Goal: Obtain resource: Download file/media

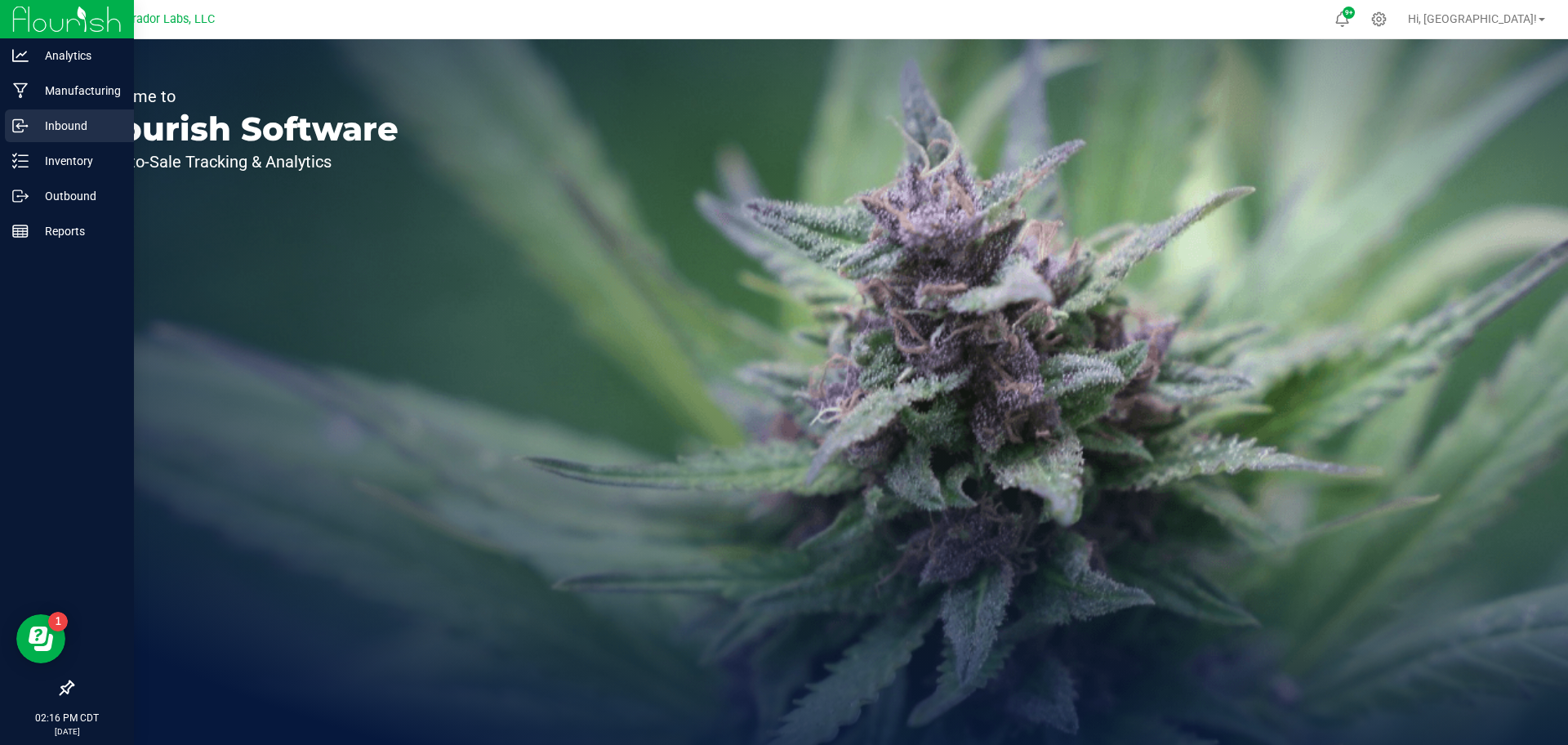
click at [63, 116] on p "Inbound" at bounding box center [77, 125] width 98 height 19
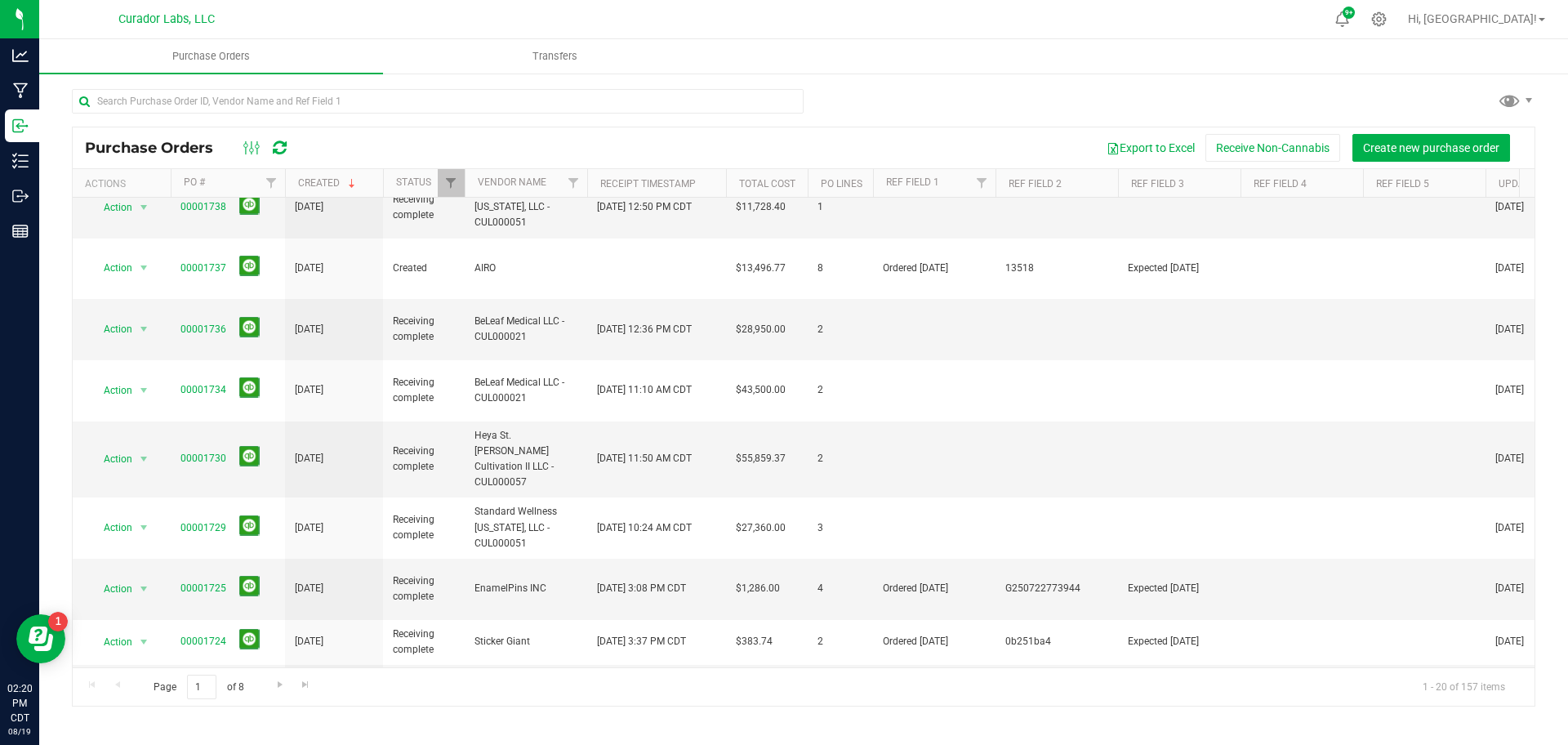
scroll to position [456, 0]
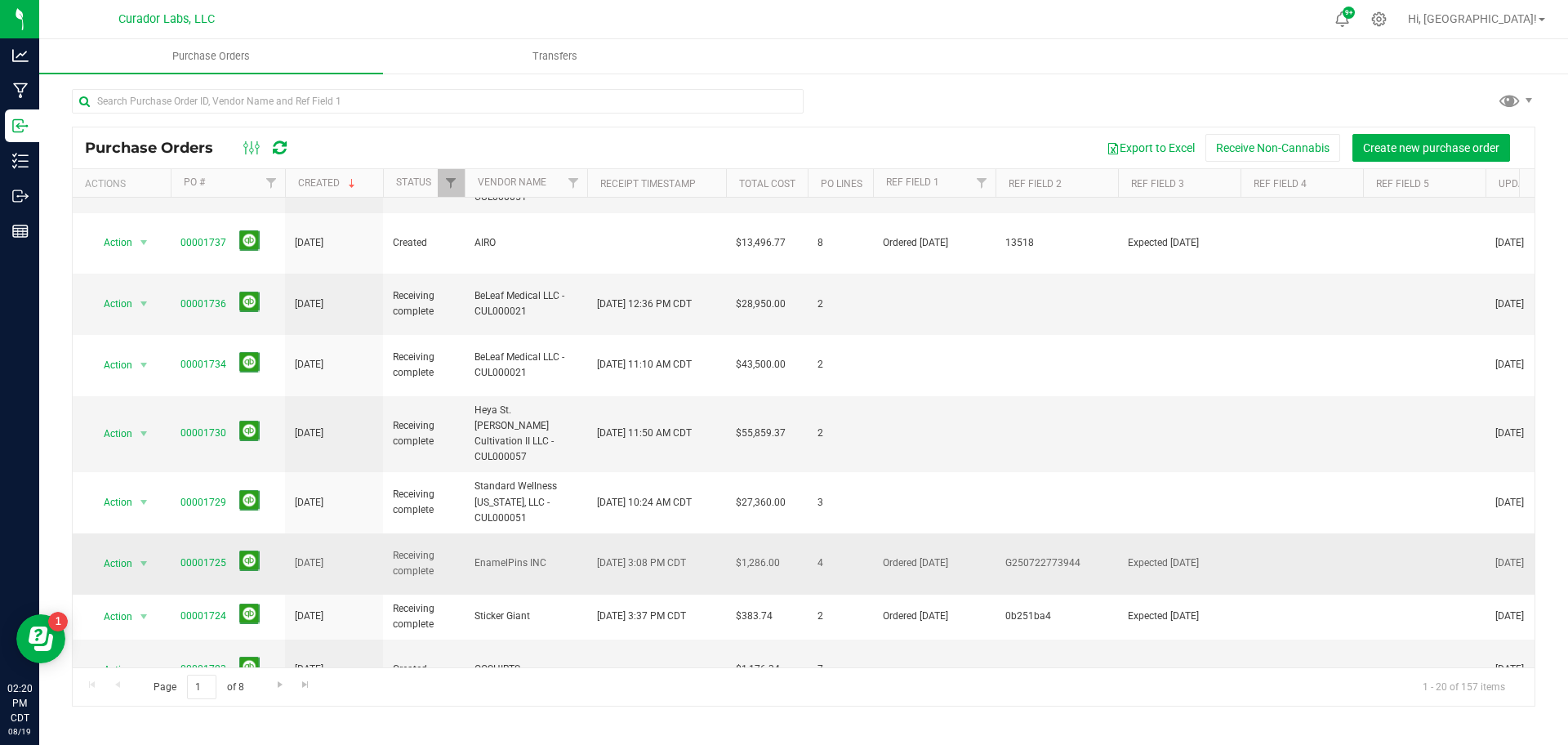
click at [176, 533] on td "00001725" at bounding box center [227, 563] width 114 height 61
click at [210, 557] on link "00001725" at bounding box center [204, 562] width 46 height 12
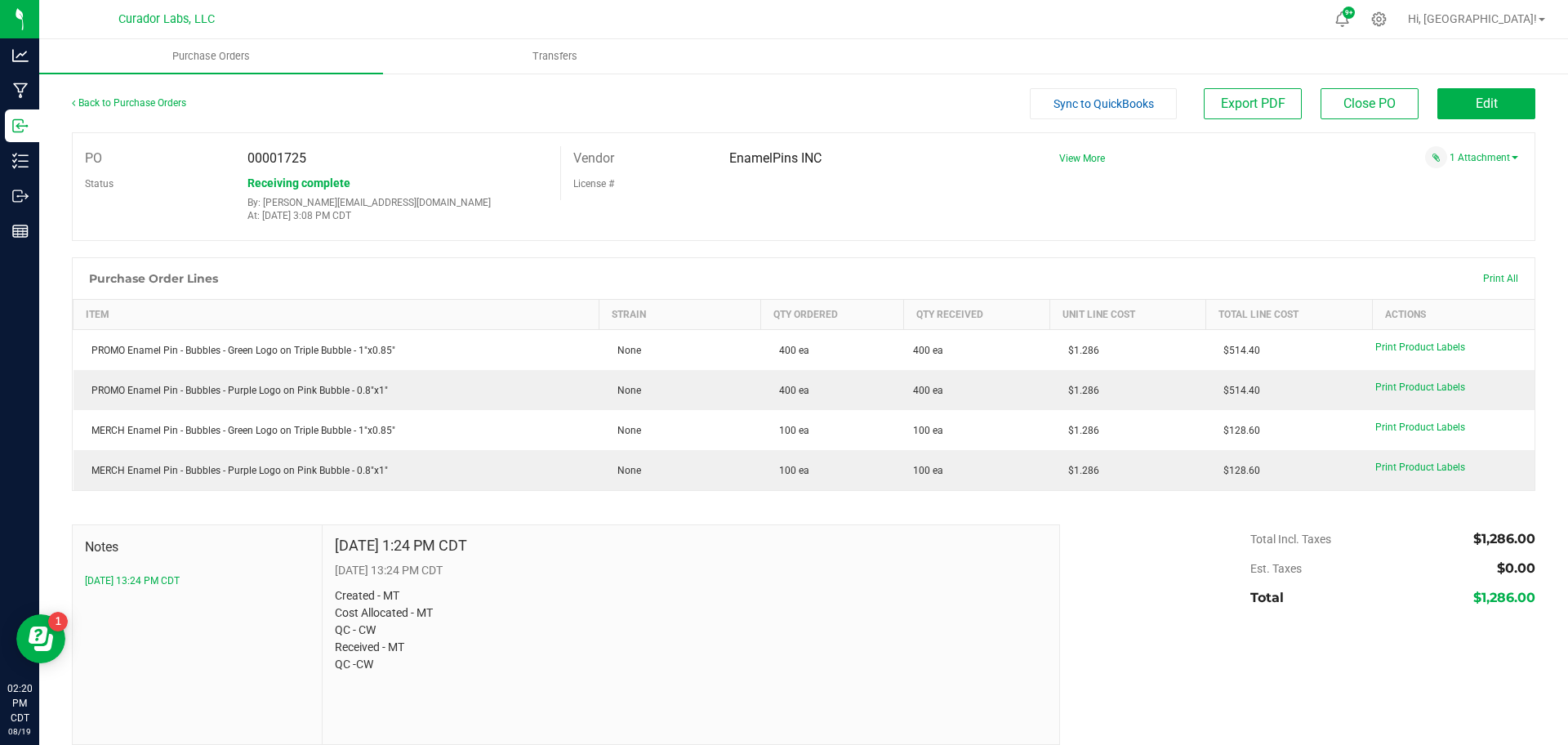
click at [1439, 143] on div "PO 00001725 Status Receiving complete By: [PERSON_NAME][EMAIL_ADDRESS][DOMAIN_N…" at bounding box center [803, 186] width 1463 height 109
click at [1449, 156] on link "1 Attachment" at bounding box center [1483, 157] width 68 height 12
click at [1379, 174] on span "Inv G250722113944_Matthew Mograbi.pdf" at bounding box center [1407, 179] width 168 height 11
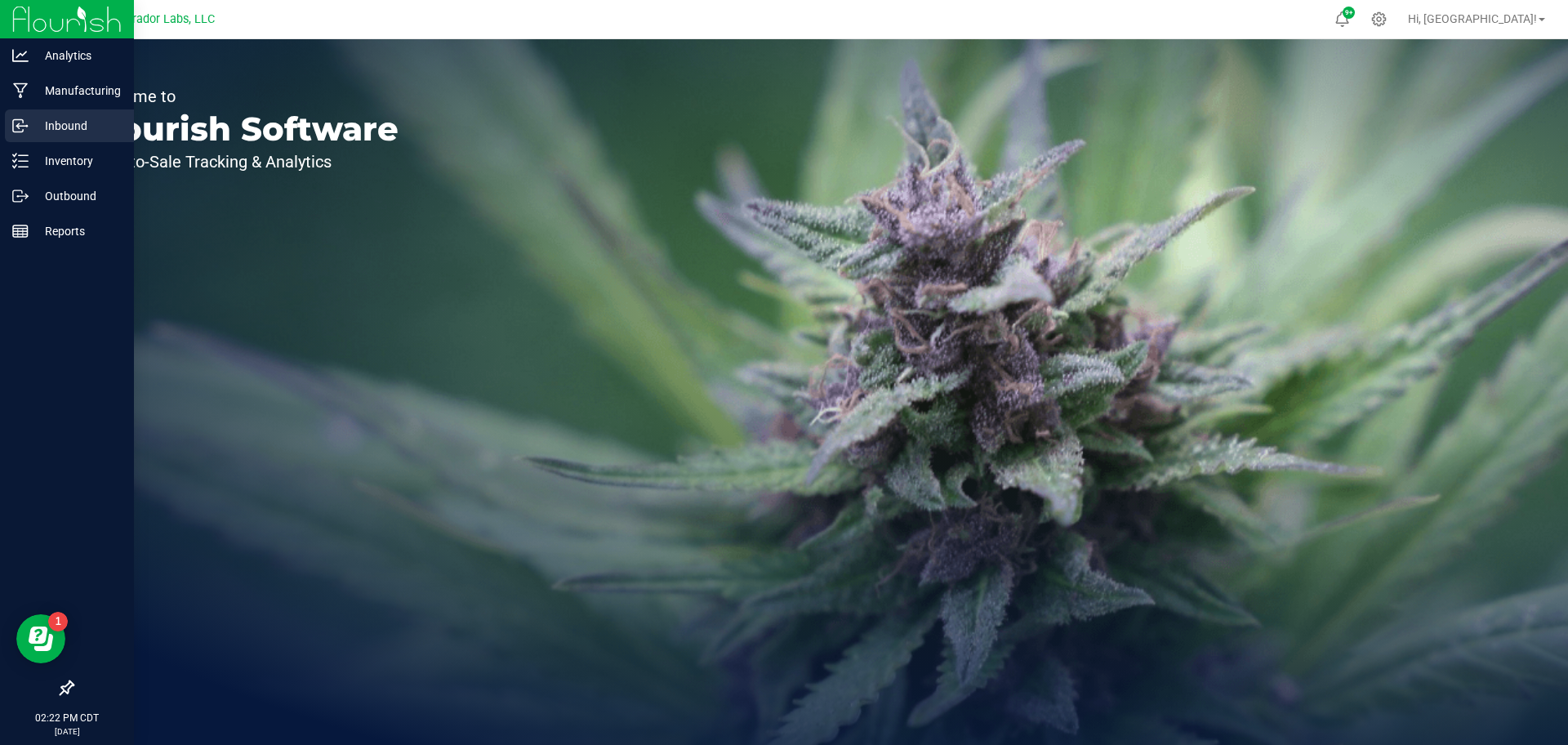
click at [62, 129] on p "Inbound" at bounding box center [77, 125] width 98 height 19
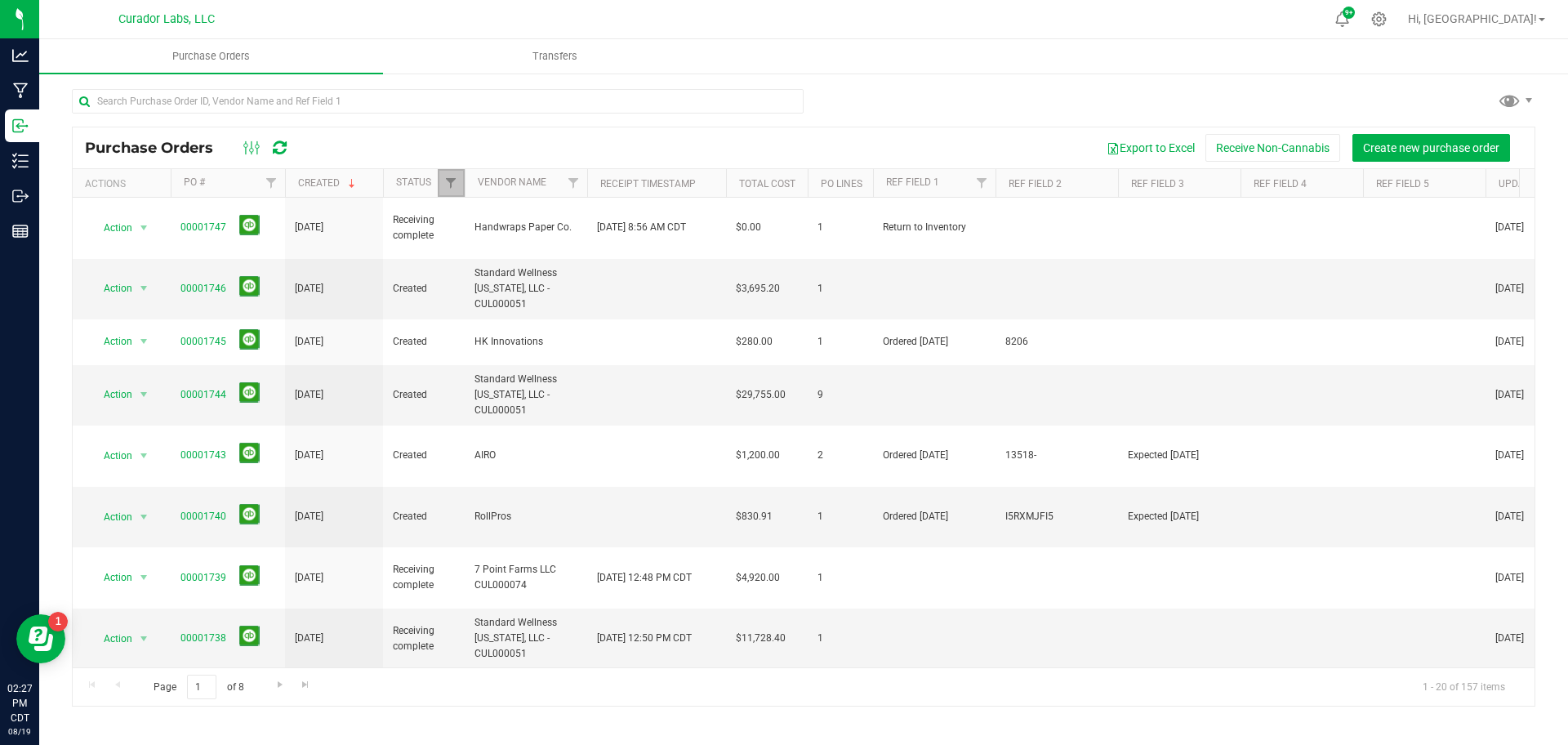
click at [458, 183] on link "Filter" at bounding box center [452, 183] width 27 height 27
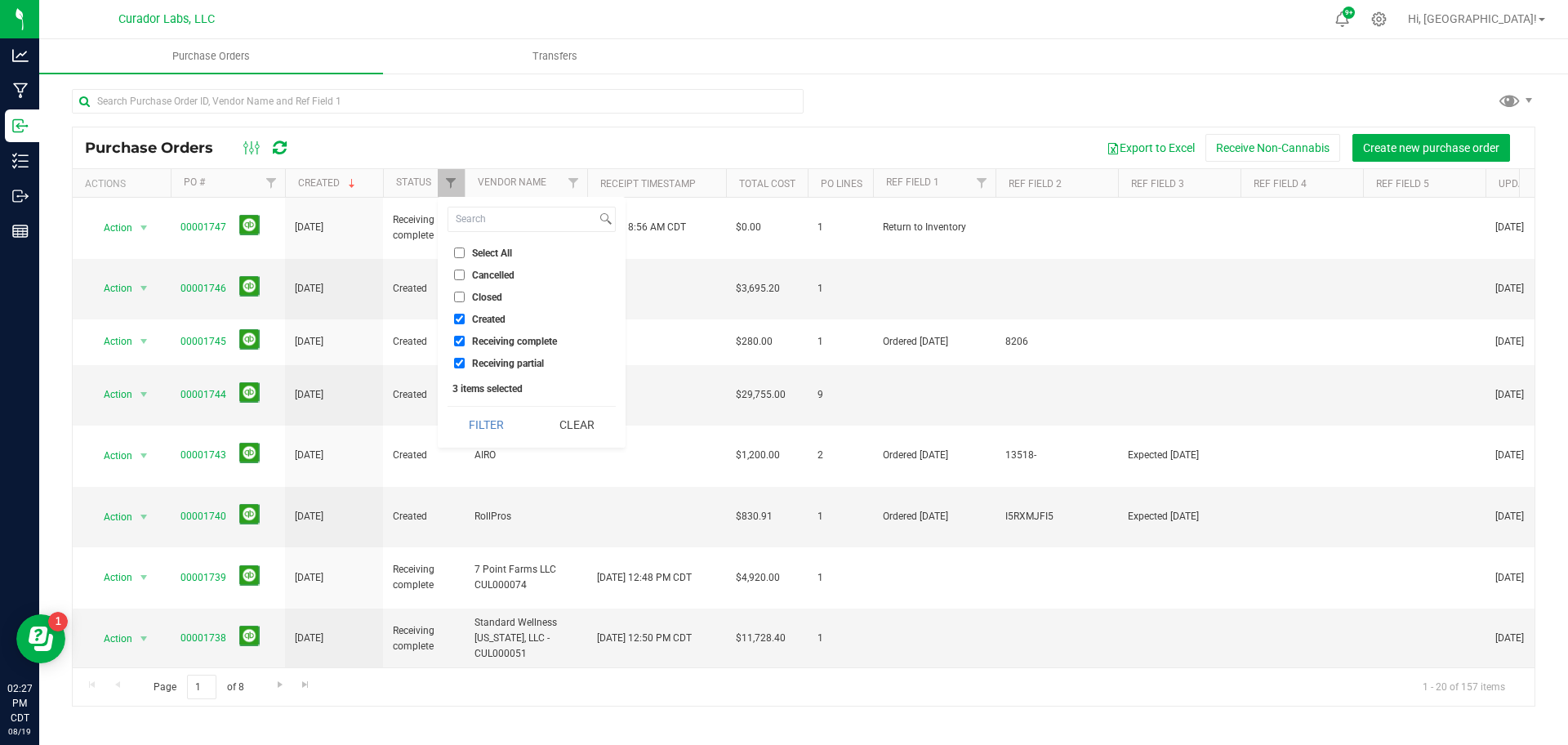
click at [483, 249] on span "Select All" at bounding box center [492, 253] width 40 height 10
click at [465, 249] on input "Select All" at bounding box center [459, 253] width 11 height 11
checkbox input "true"
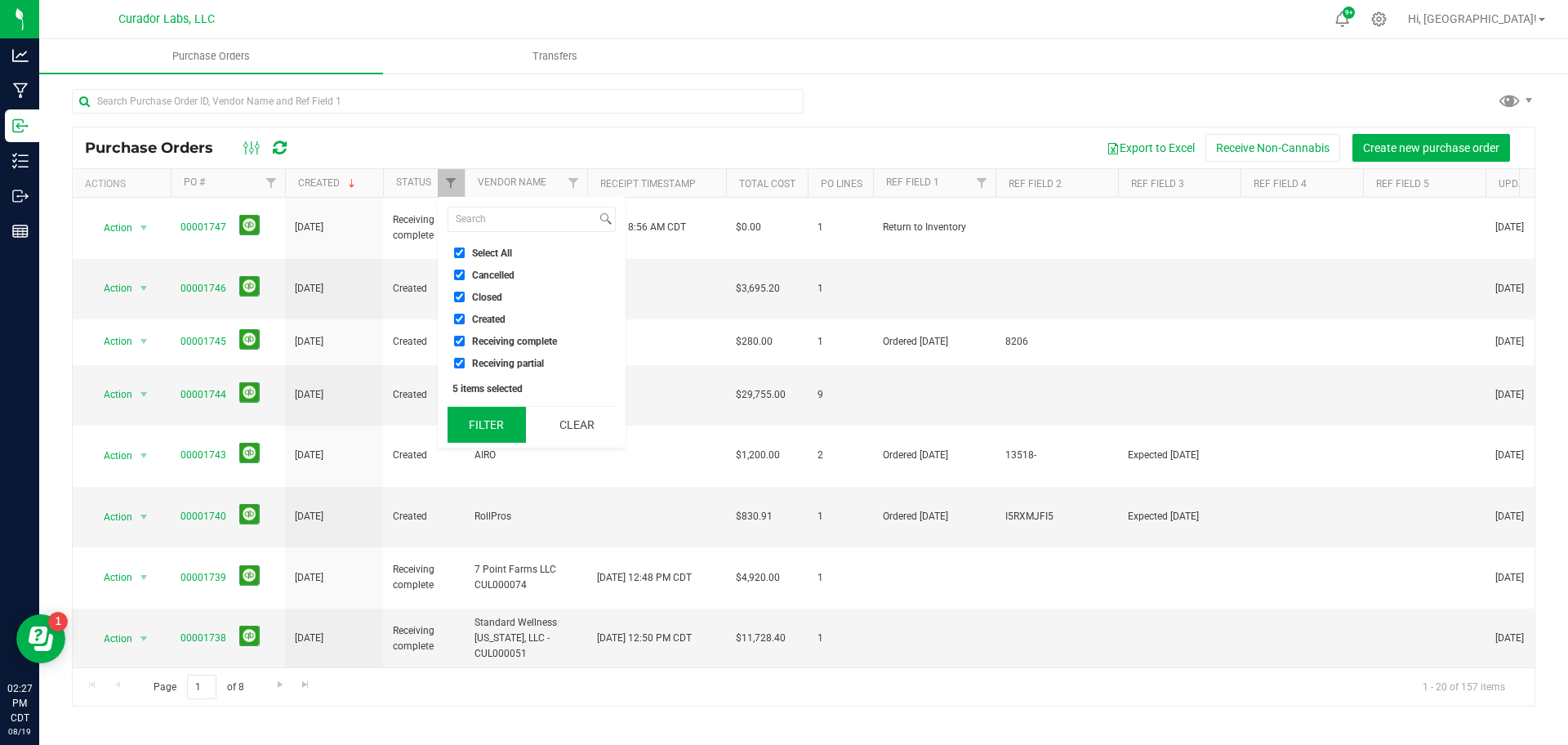
click at [472, 426] on button "Filter" at bounding box center [486, 425] width 78 height 36
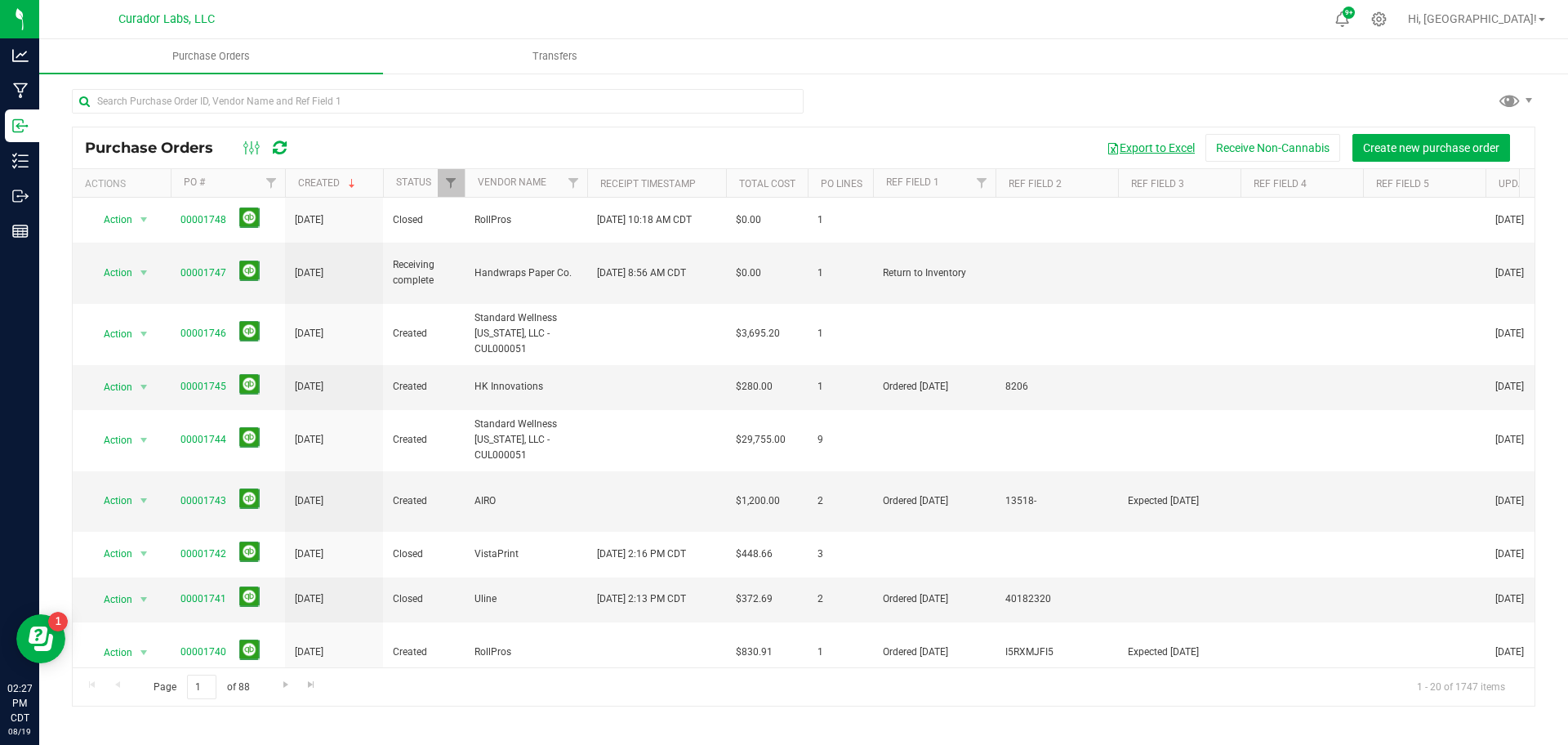
click at [1146, 144] on button "Export to Excel" at bounding box center [1151, 148] width 110 height 27
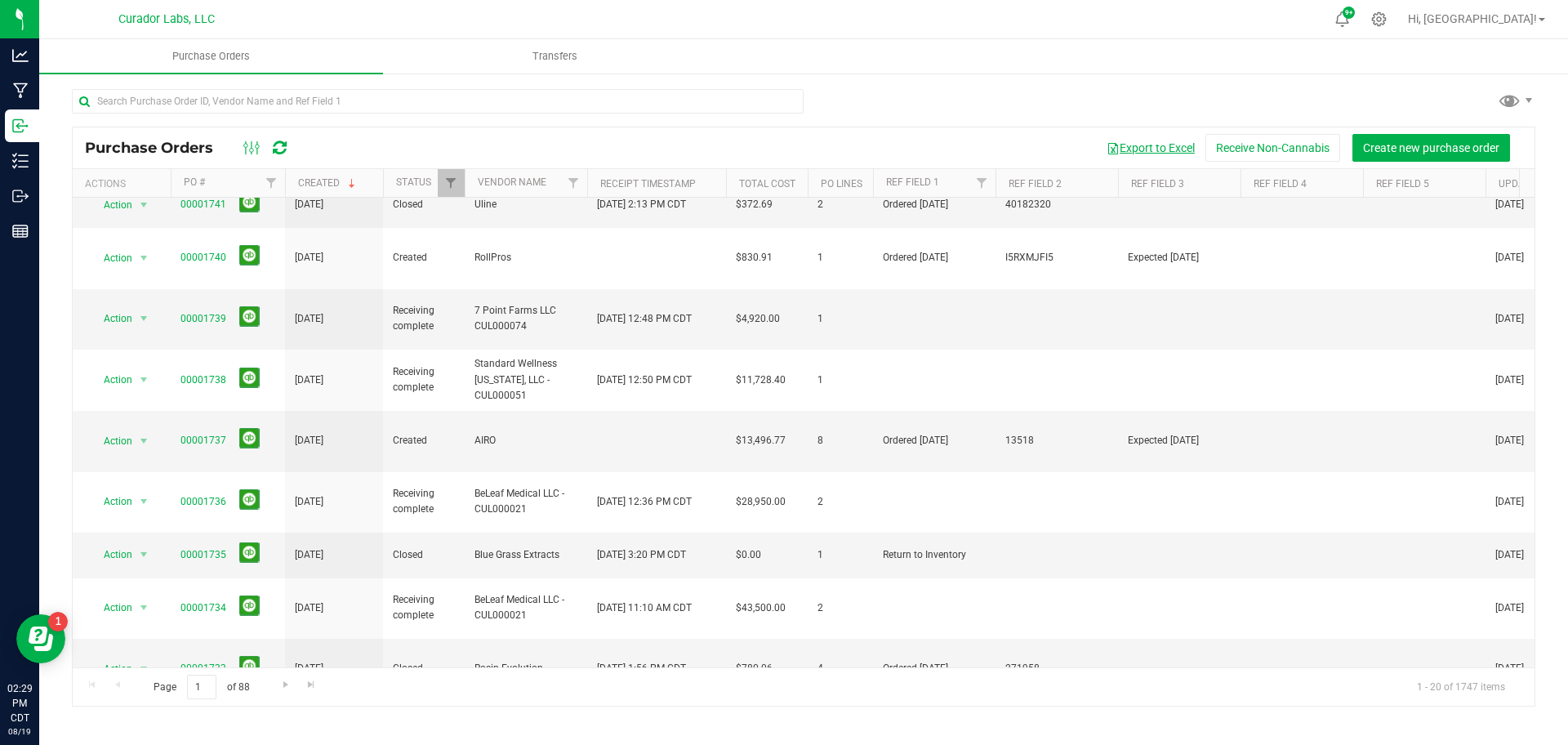
scroll to position [404, 0]
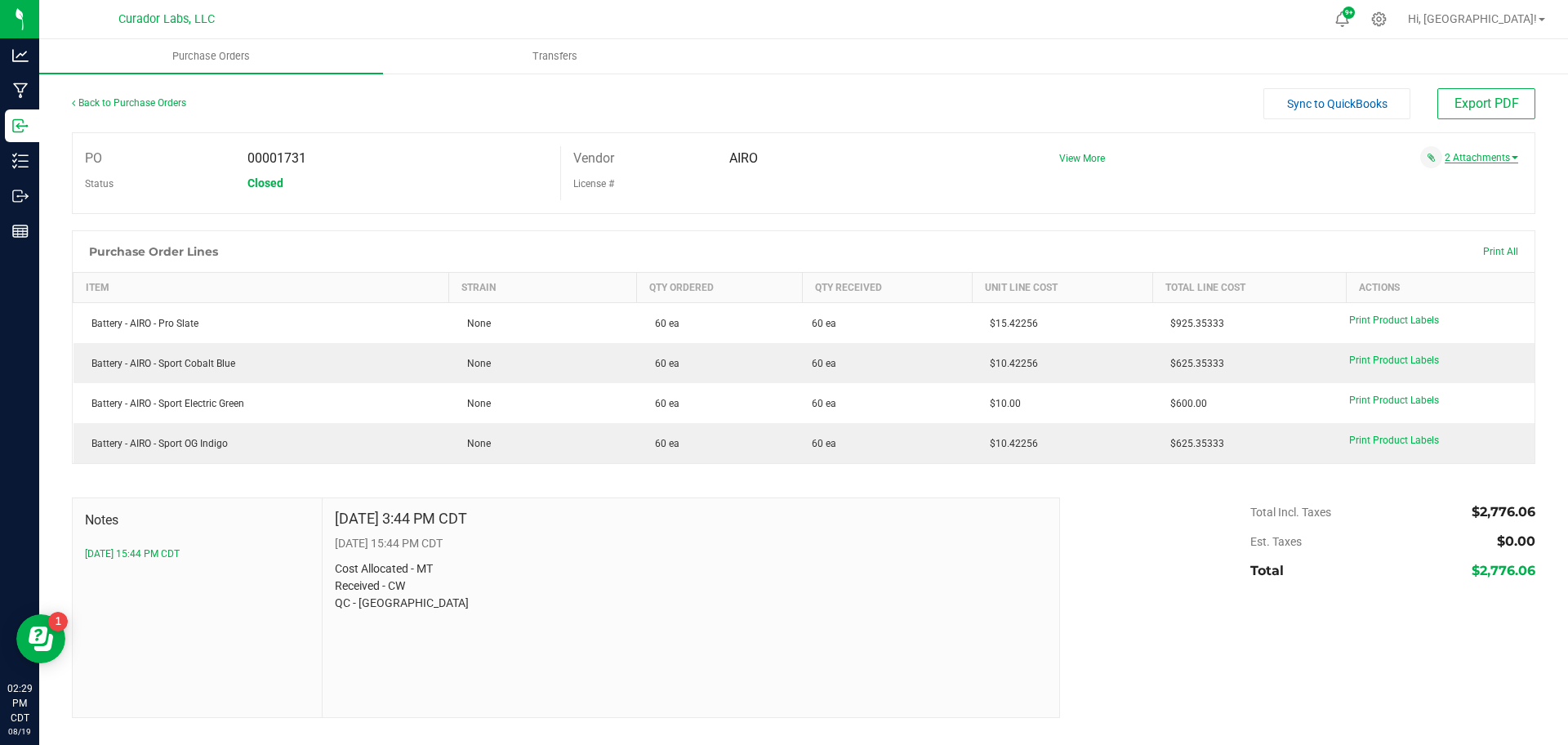
click at [1516, 157] on span at bounding box center [1514, 158] width 6 height 4
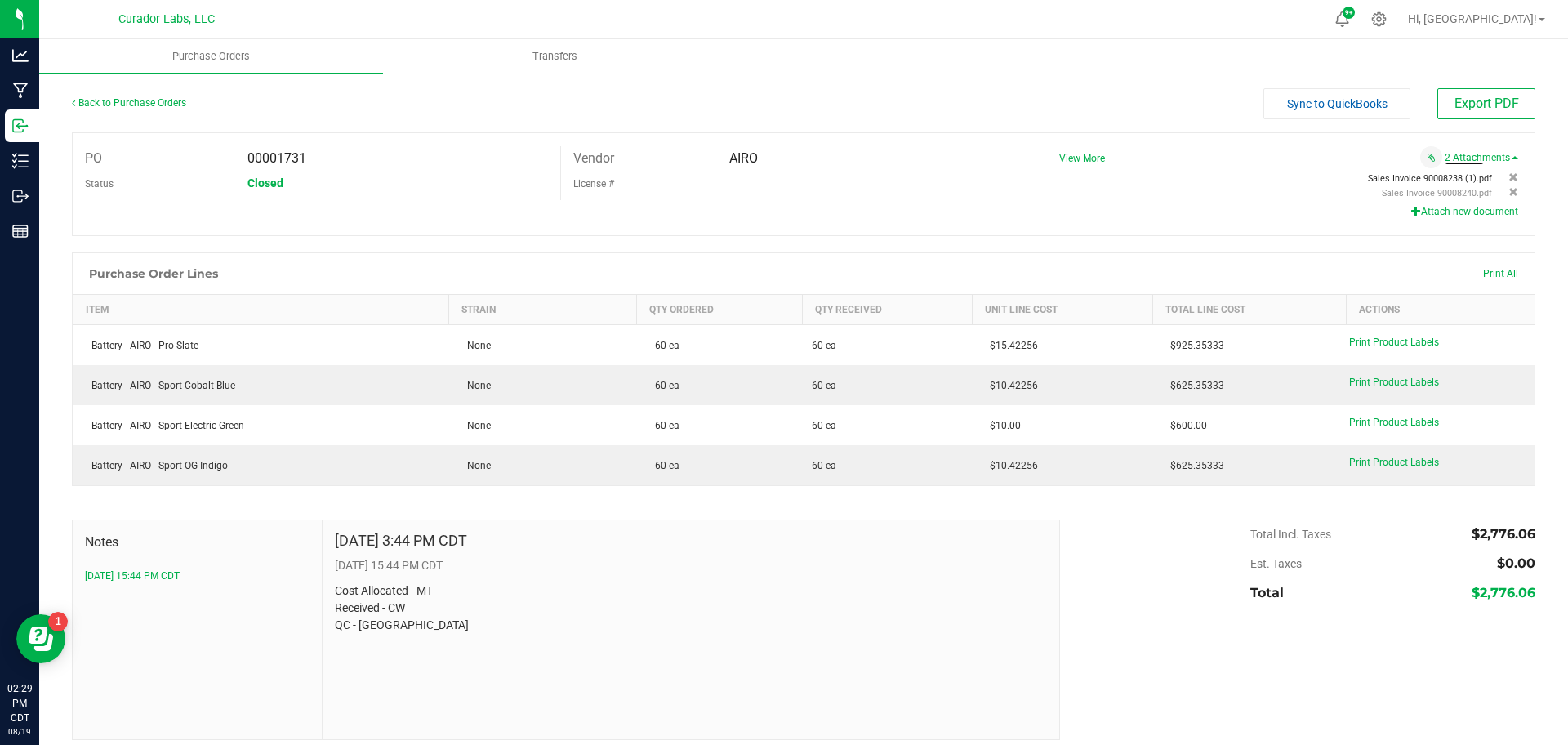
click at [1426, 175] on span "Sales Invoice 90008238 (1).pdf" at bounding box center [1430, 179] width 124 height 11
click at [1428, 196] on span "Sales Invoice 90008240.pdf" at bounding box center [1437, 194] width 110 height 11
click at [145, 118] on div "Back to Purchase Orders Sync to QuickBooks Export PDF" at bounding box center [803, 110] width 1463 height 44
click at [148, 108] on link "Back to Purchase Orders" at bounding box center [129, 102] width 114 height 12
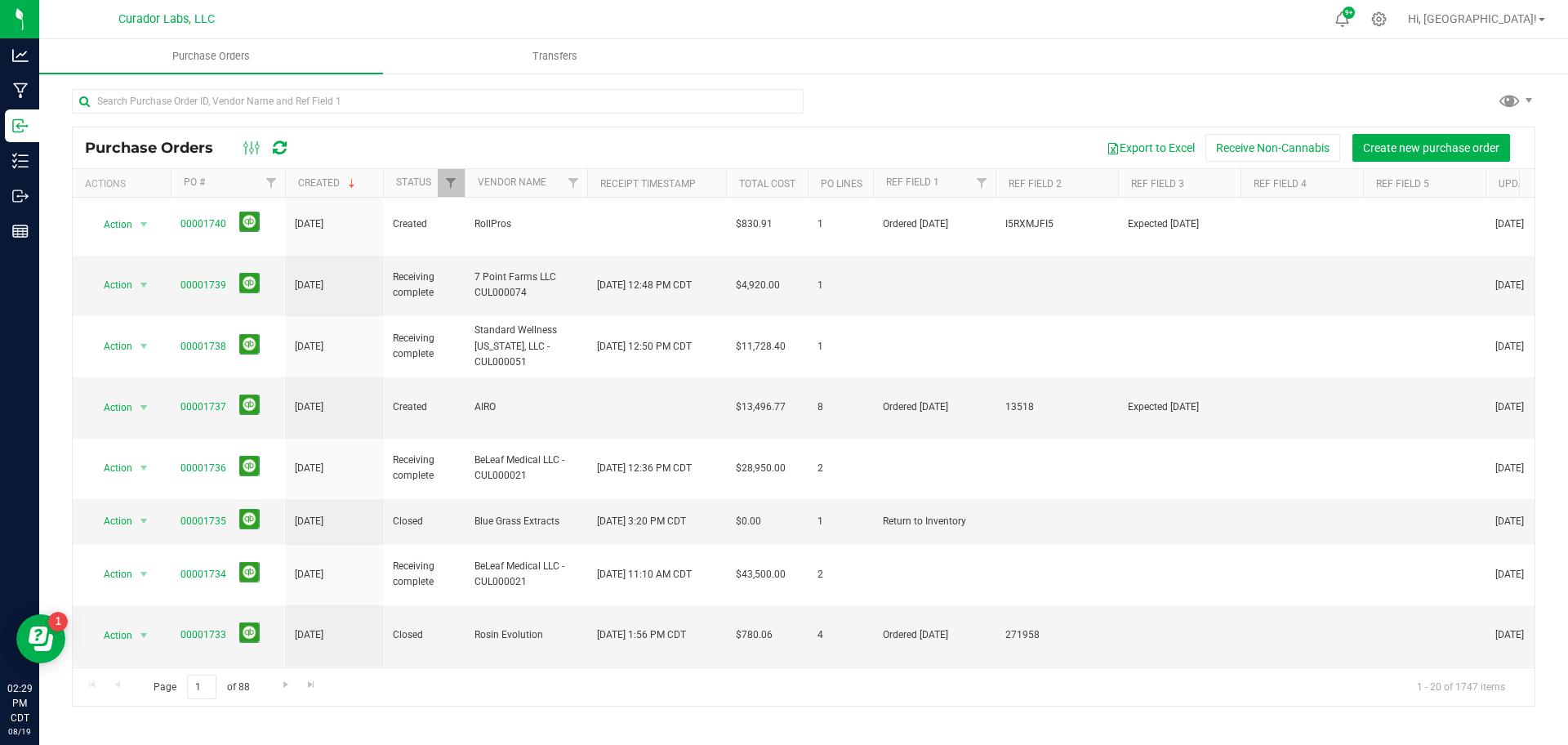
scroll to position [469, 0]
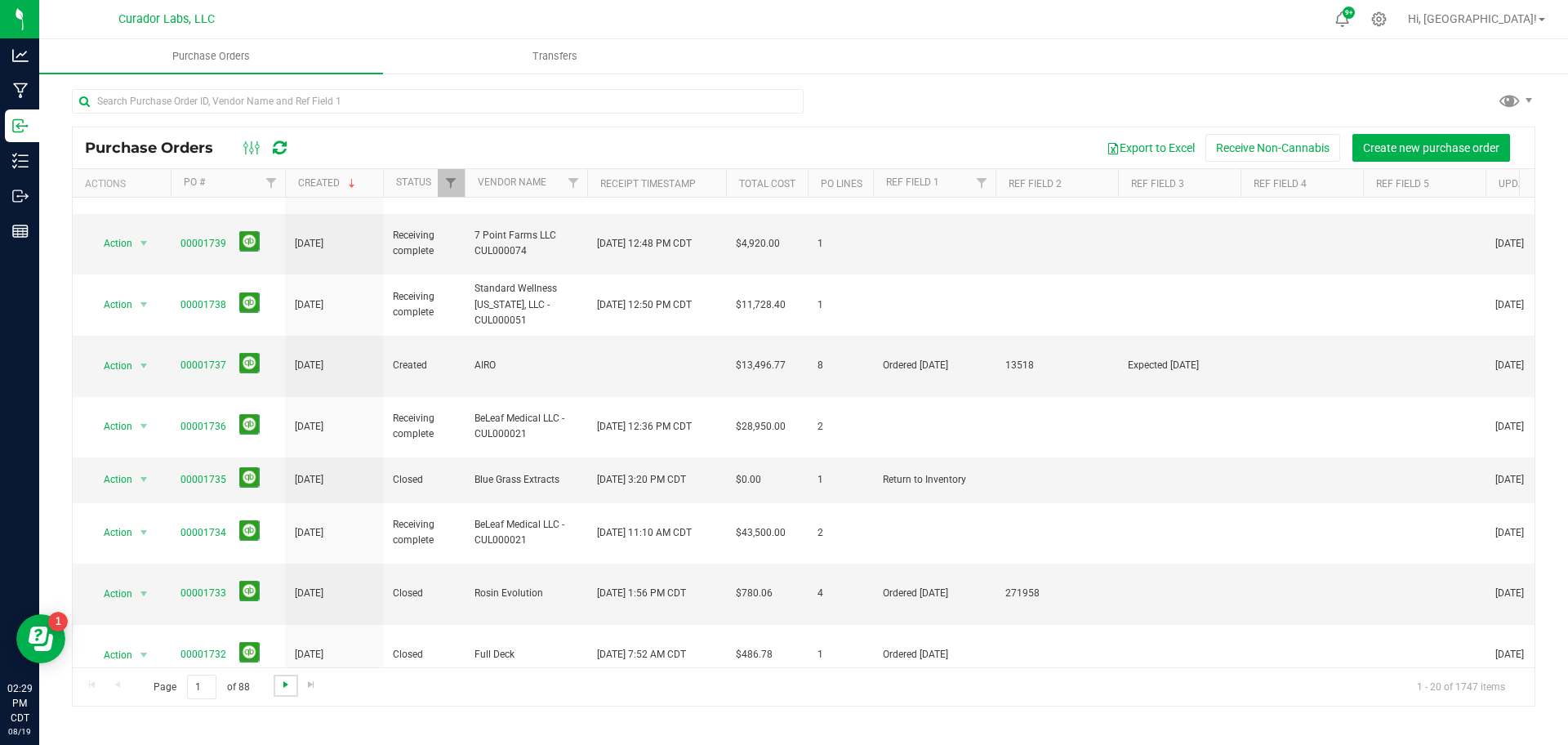
click at [281, 679] on span "Go to the next page" at bounding box center [286, 685] width 13 height 13
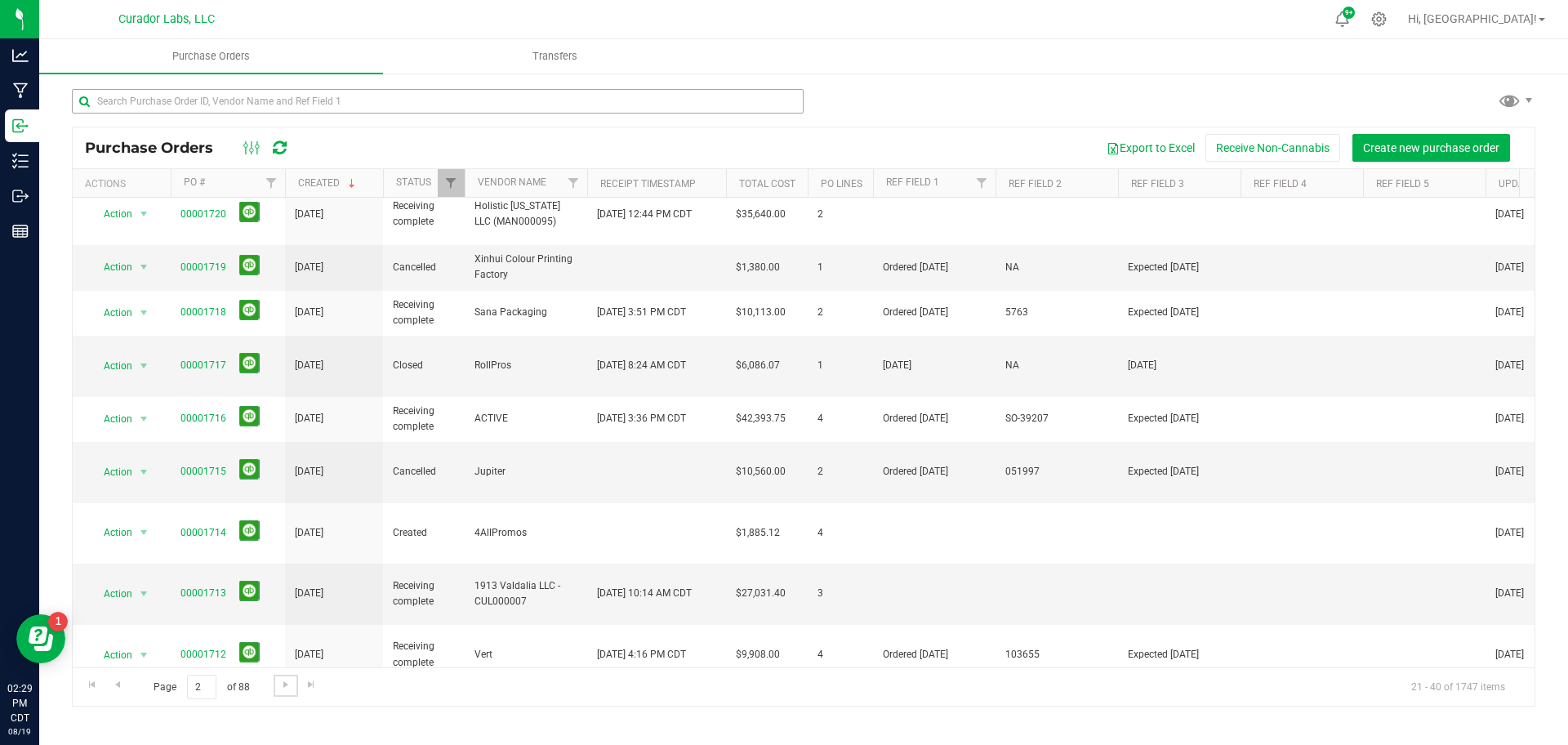
scroll to position [0, 0]
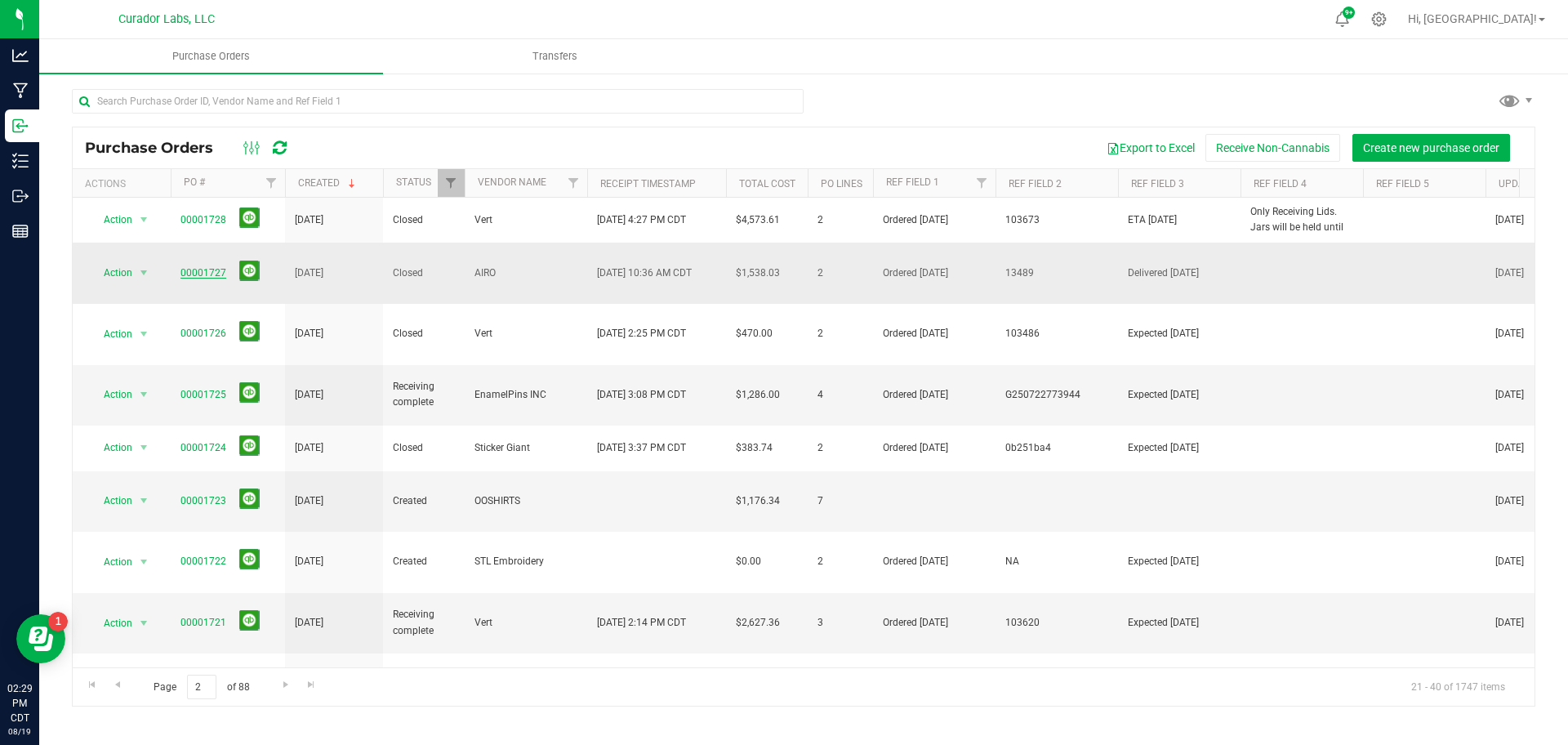
click at [203, 268] on link "00001727" at bounding box center [204, 273] width 46 height 12
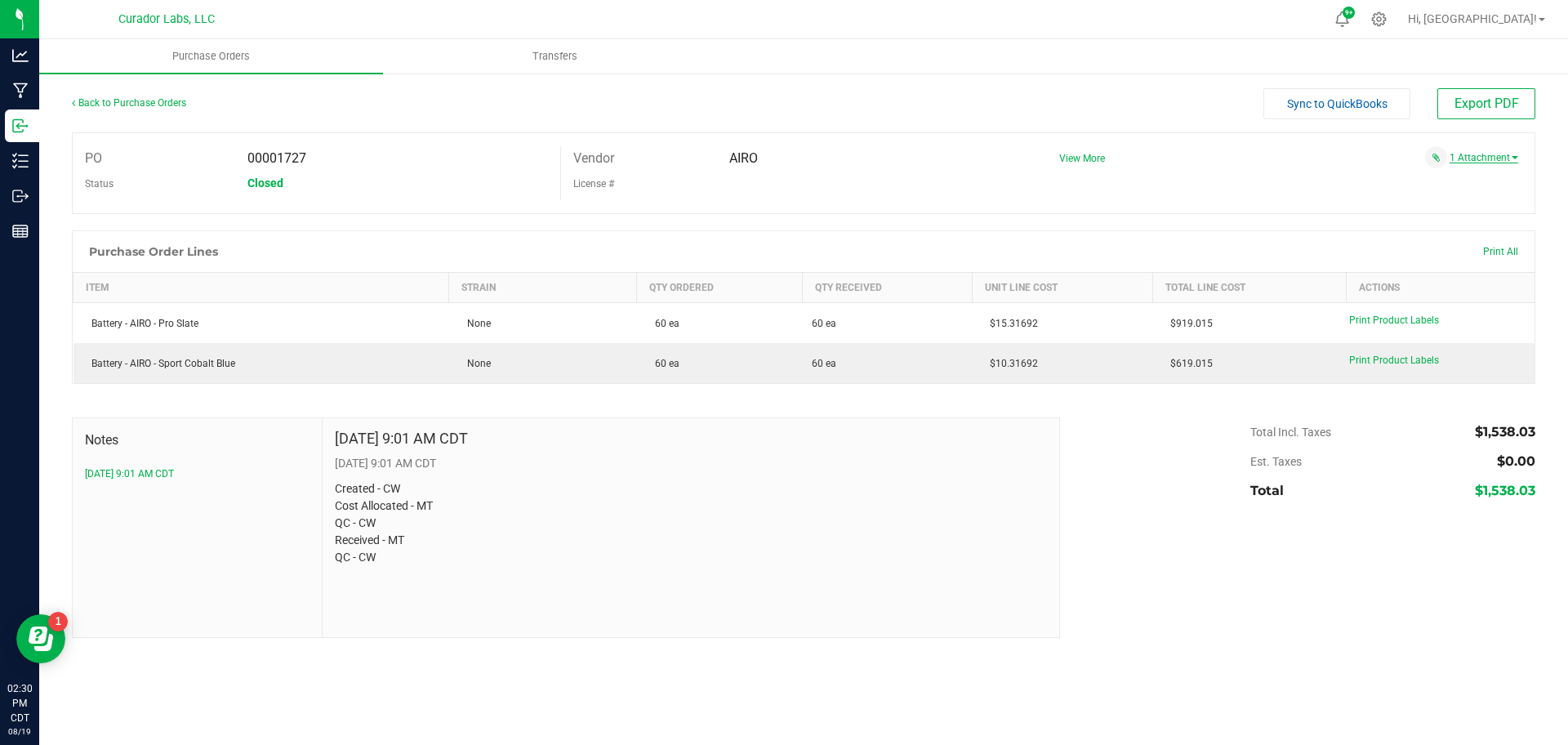
click at [1481, 154] on link "1 Attachment" at bounding box center [1483, 157] width 68 height 12
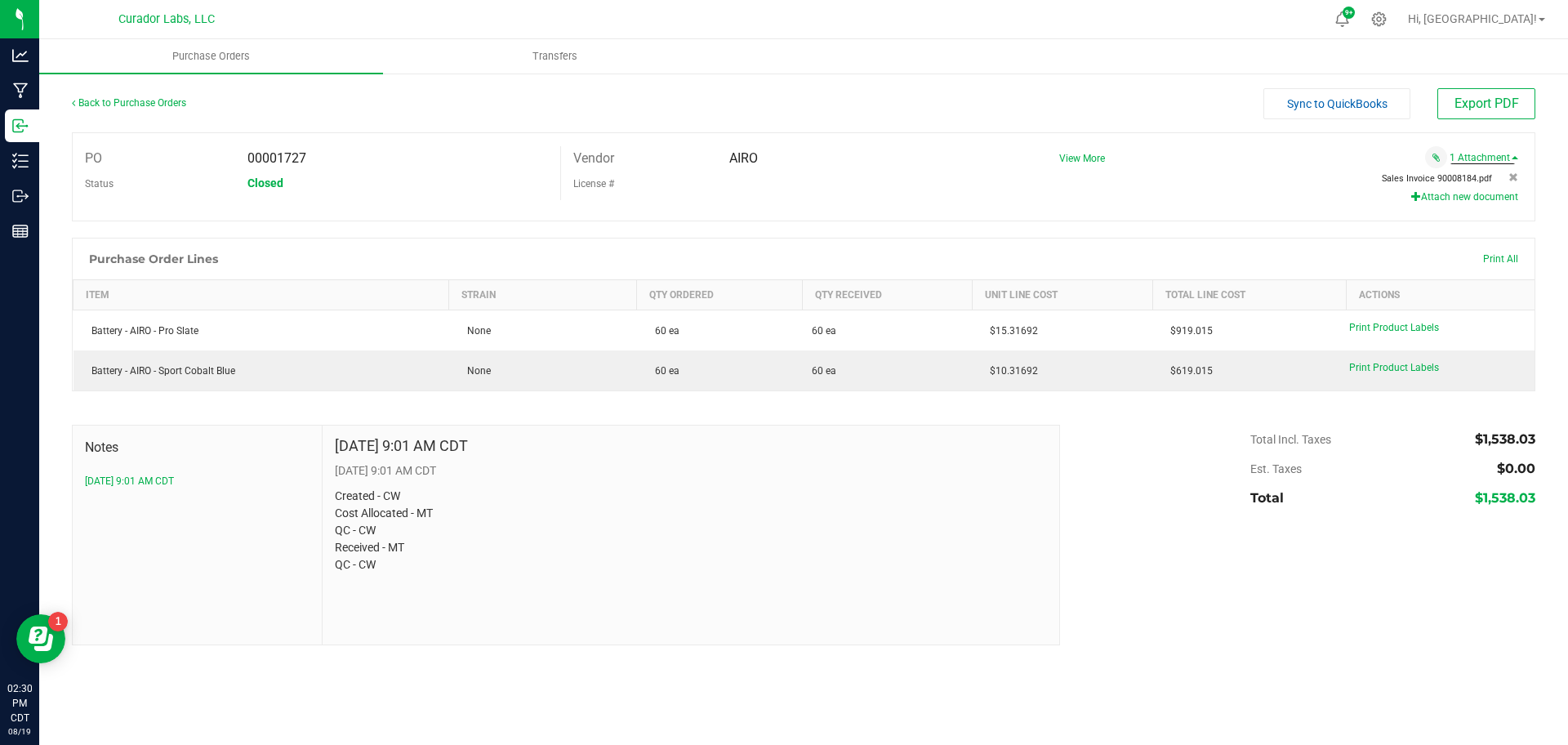
click at [1456, 174] on span "Sales Invoice 90008184.pdf" at bounding box center [1437, 179] width 110 height 11
click at [119, 113] on div "Back to Purchase Orders" at bounding box center [255, 103] width 366 height 29
click at [121, 104] on link "Back to Purchase Orders" at bounding box center [129, 102] width 114 height 12
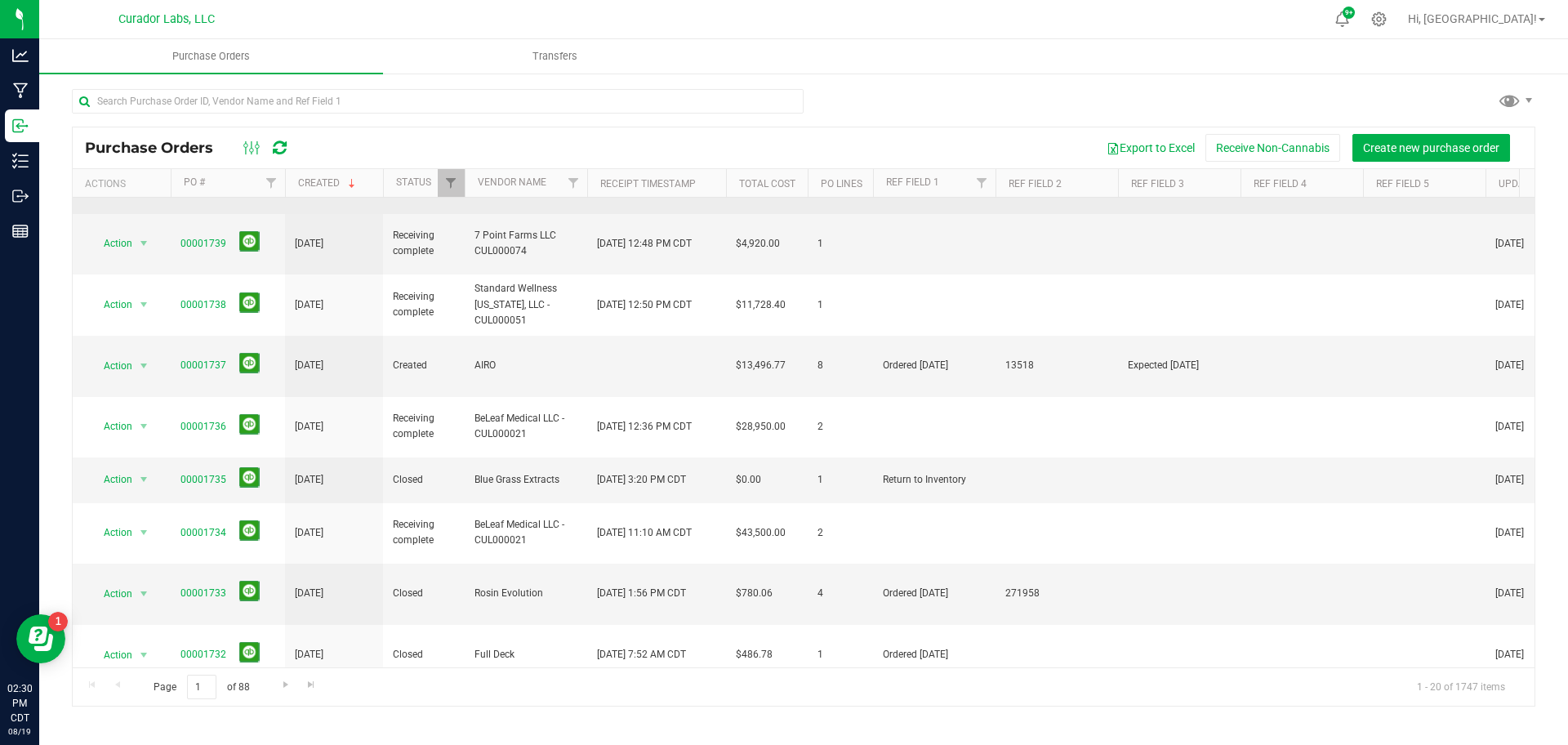
scroll to position [469, 0]
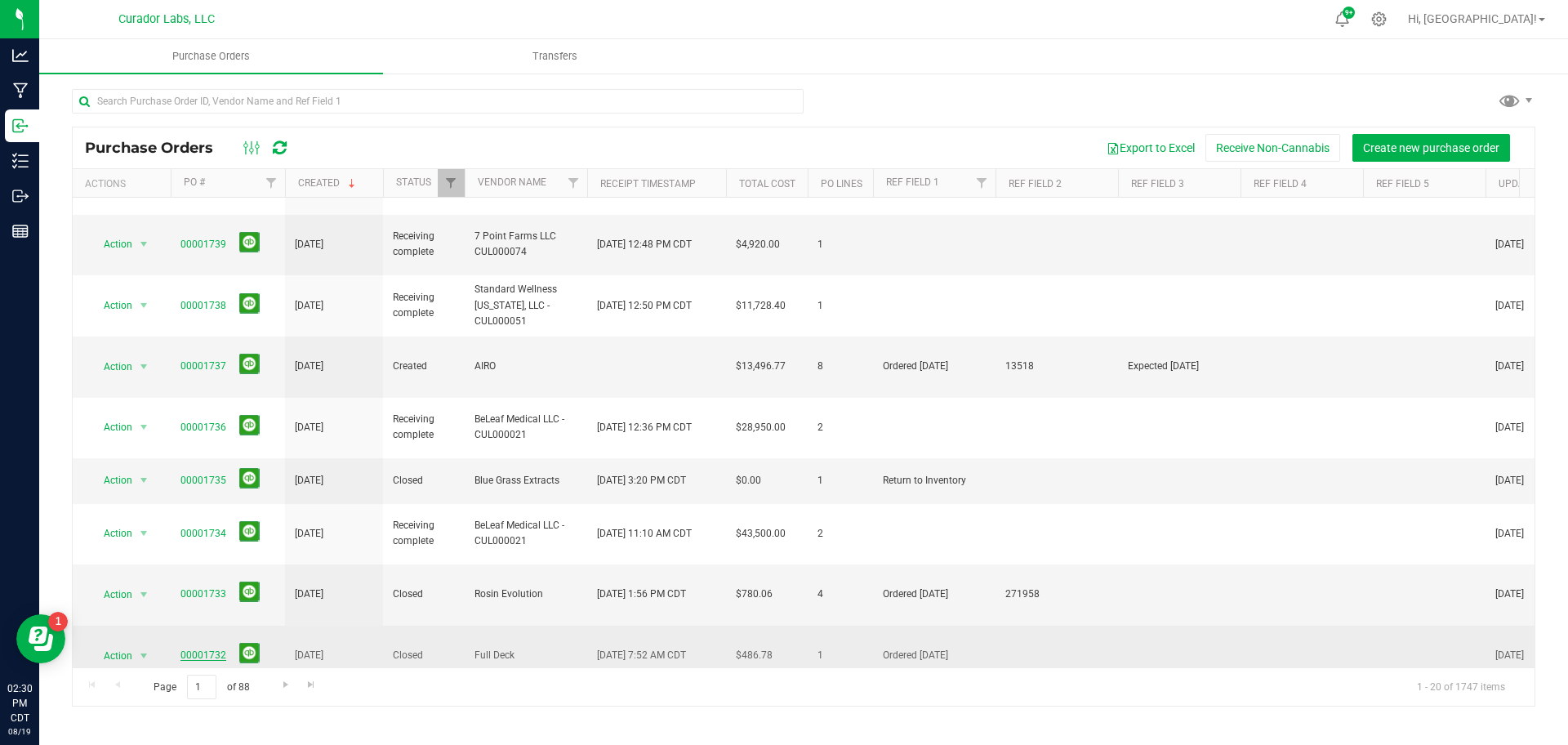
click at [213, 649] on link "00001732" at bounding box center [204, 655] width 46 height 12
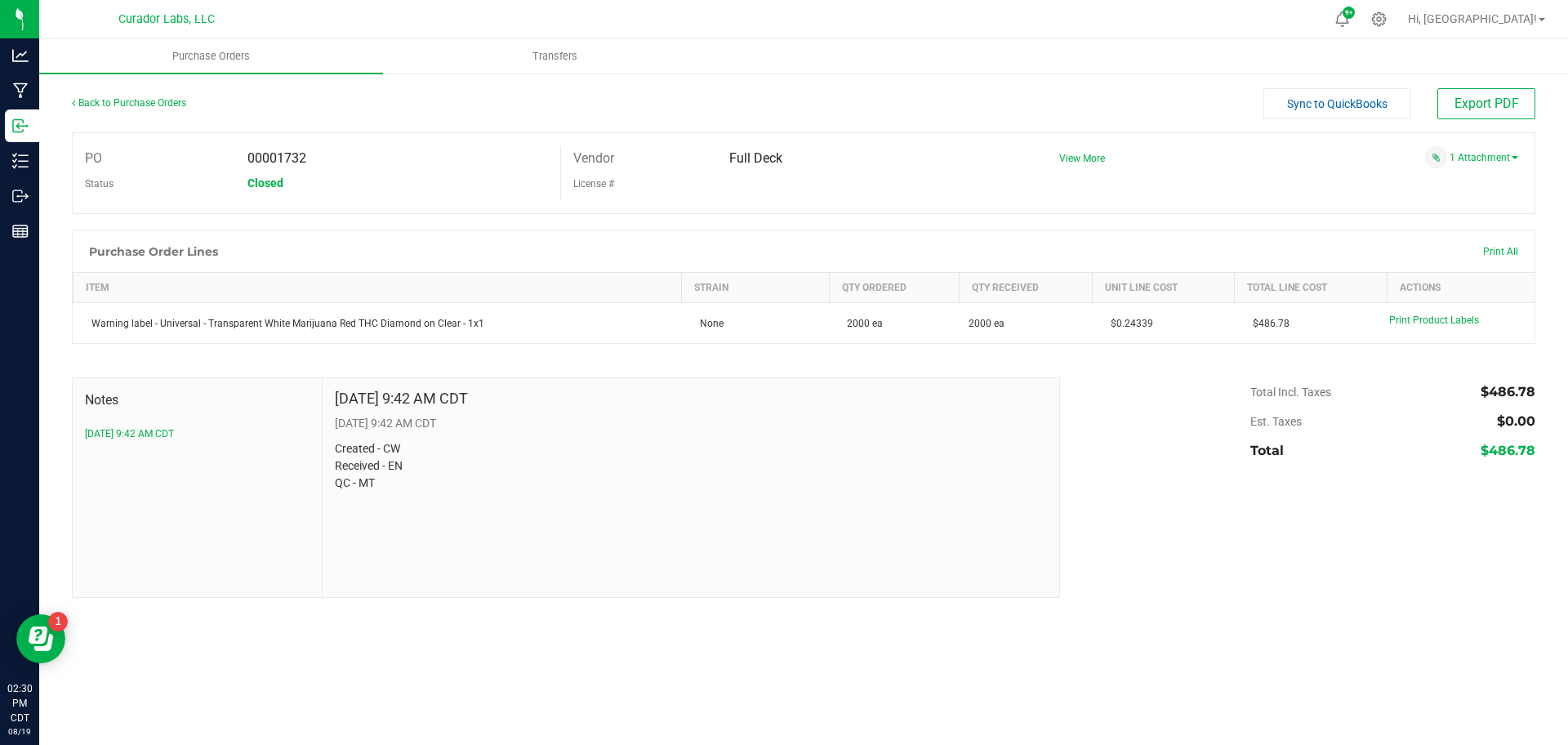
click at [1485, 147] on div "1 Attachment" at bounding box center [1282, 157] width 471 height 22
click at [1484, 158] on link "1 Attachment" at bounding box center [1483, 157] width 68 height 12
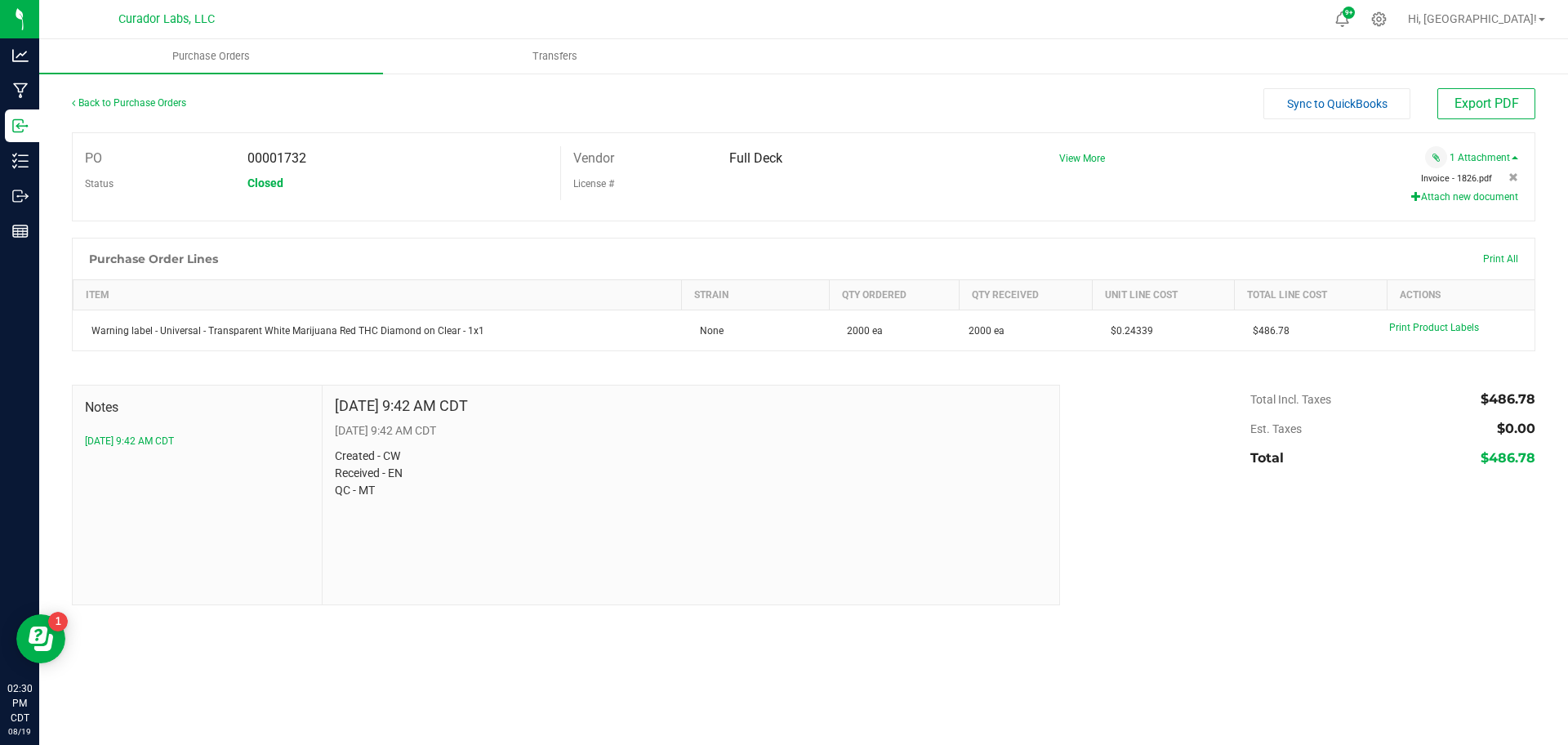
click at [1464, 174] on span "Invoice - 1826.pdf" at bounding box center [1457, 179] width 71 height 11
click at [136, 105] on link "Back to Purchase Orders" at bounding box center [129, 102] width 114 height 12
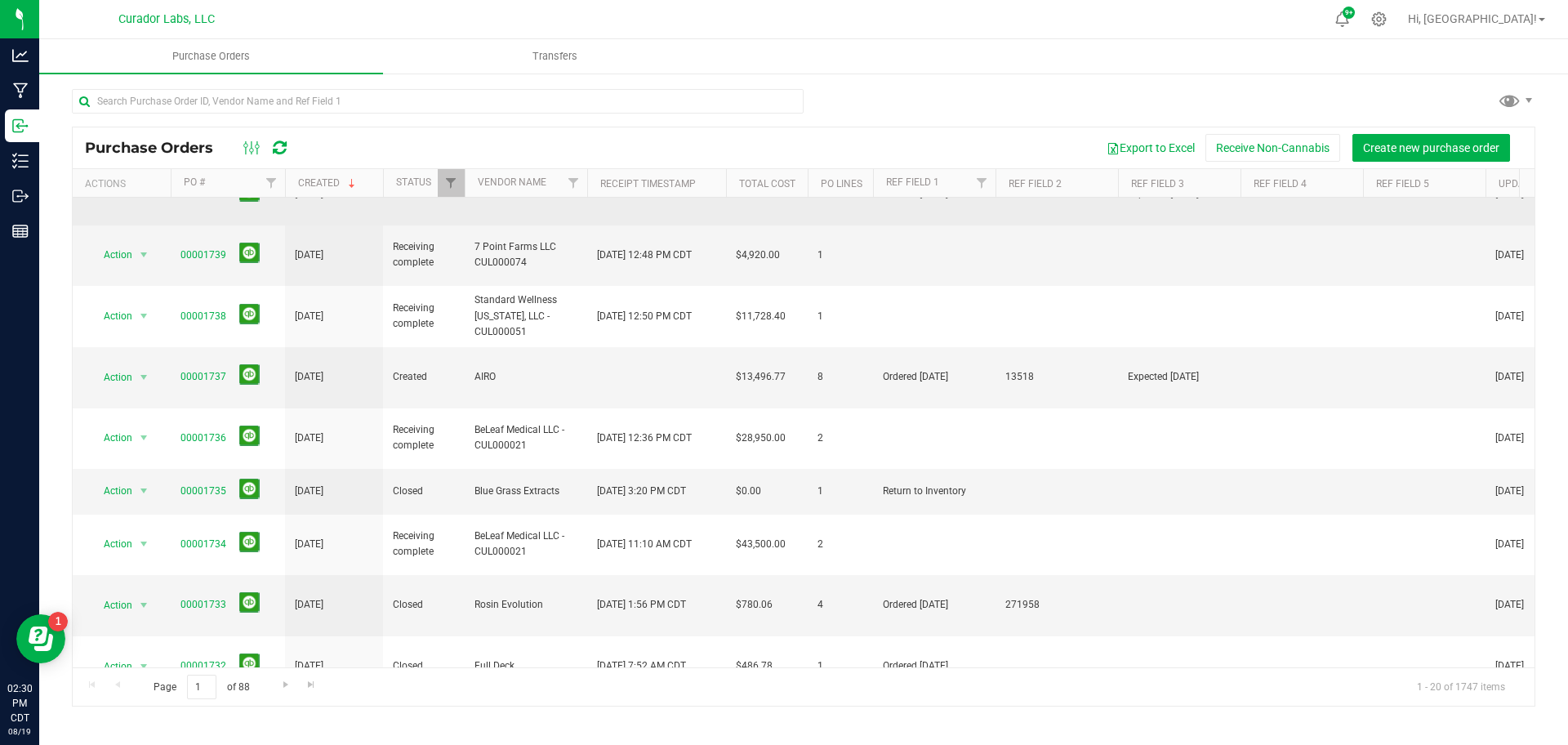
scroll to position [469, 0]
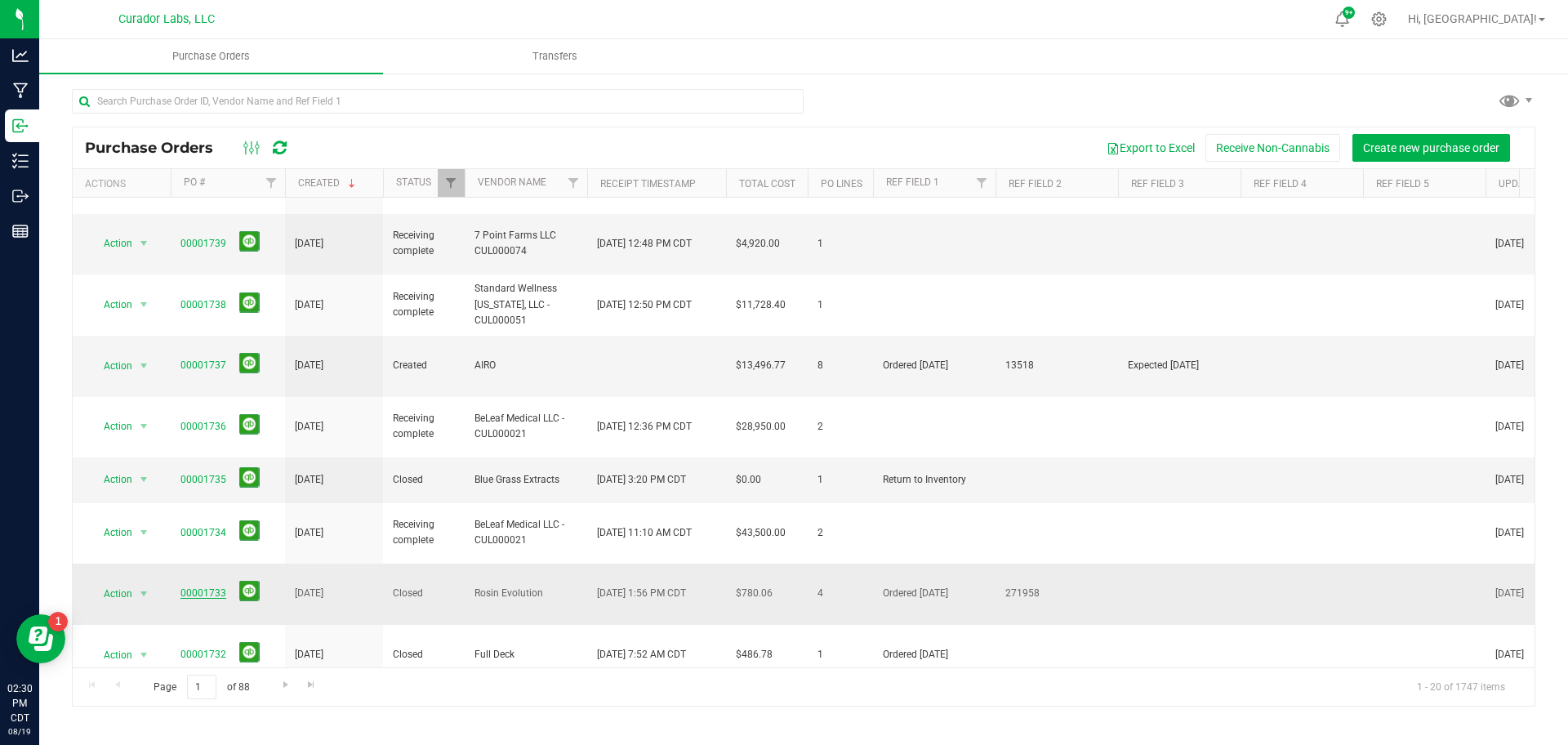
click at [220, 587] on link "00001733" at bounding box center [204, 593] width 46 height 12
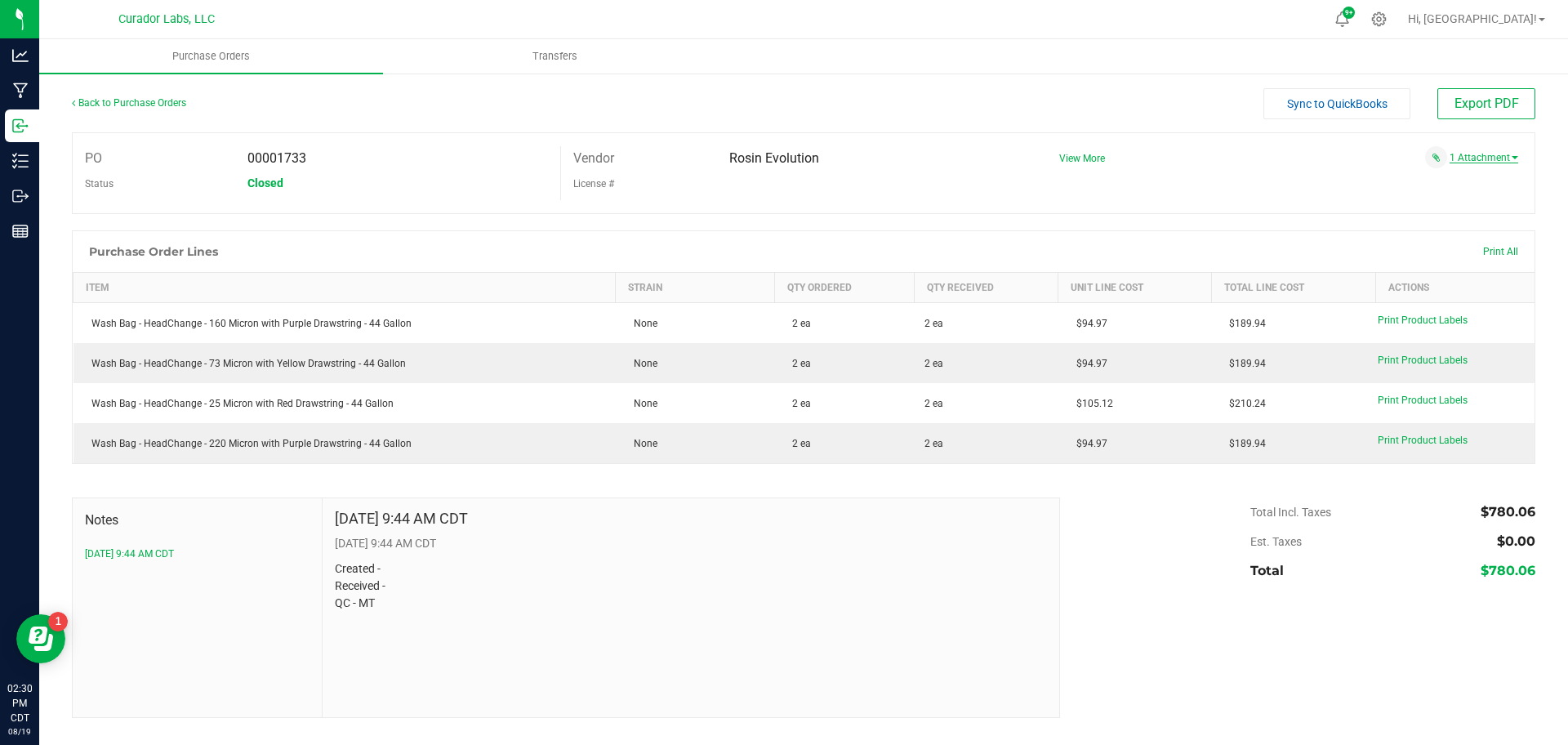
click at [1496, 155] on link "1 Attachment" at bounding box center [1483, 157] width 68 height 12
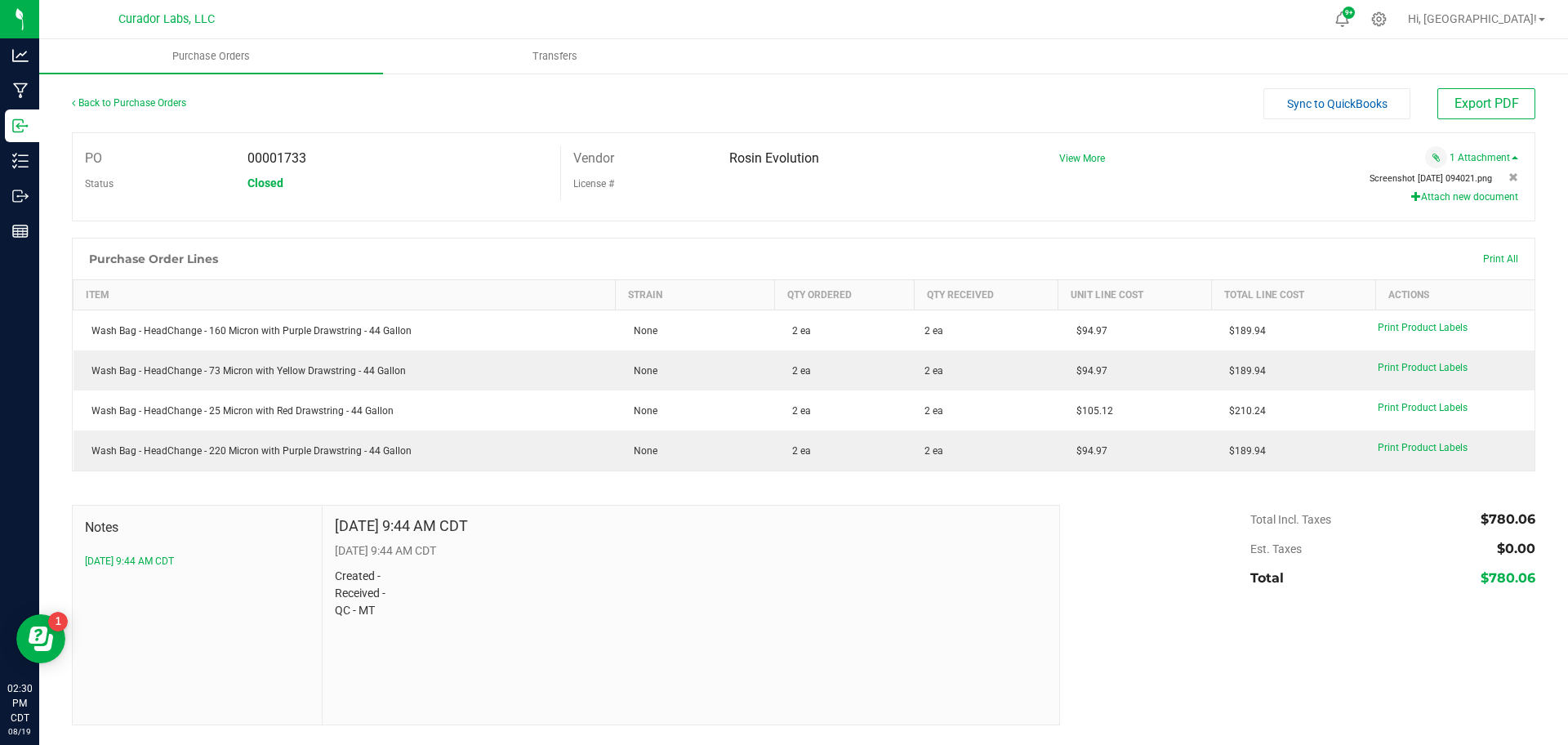
click at [1423, 174] on span "Screenshot 2025-08-12 094021.png" at bounding box center [1430, 179] width 122 height 11
click at [142, 111] on div "Back to Purchase Orders" at bounding box center [255, 103] width 366 height 29
click at [152, 100] on link "Back to Purchase Orders" at bounding box center [129, 102] width 114 height 12
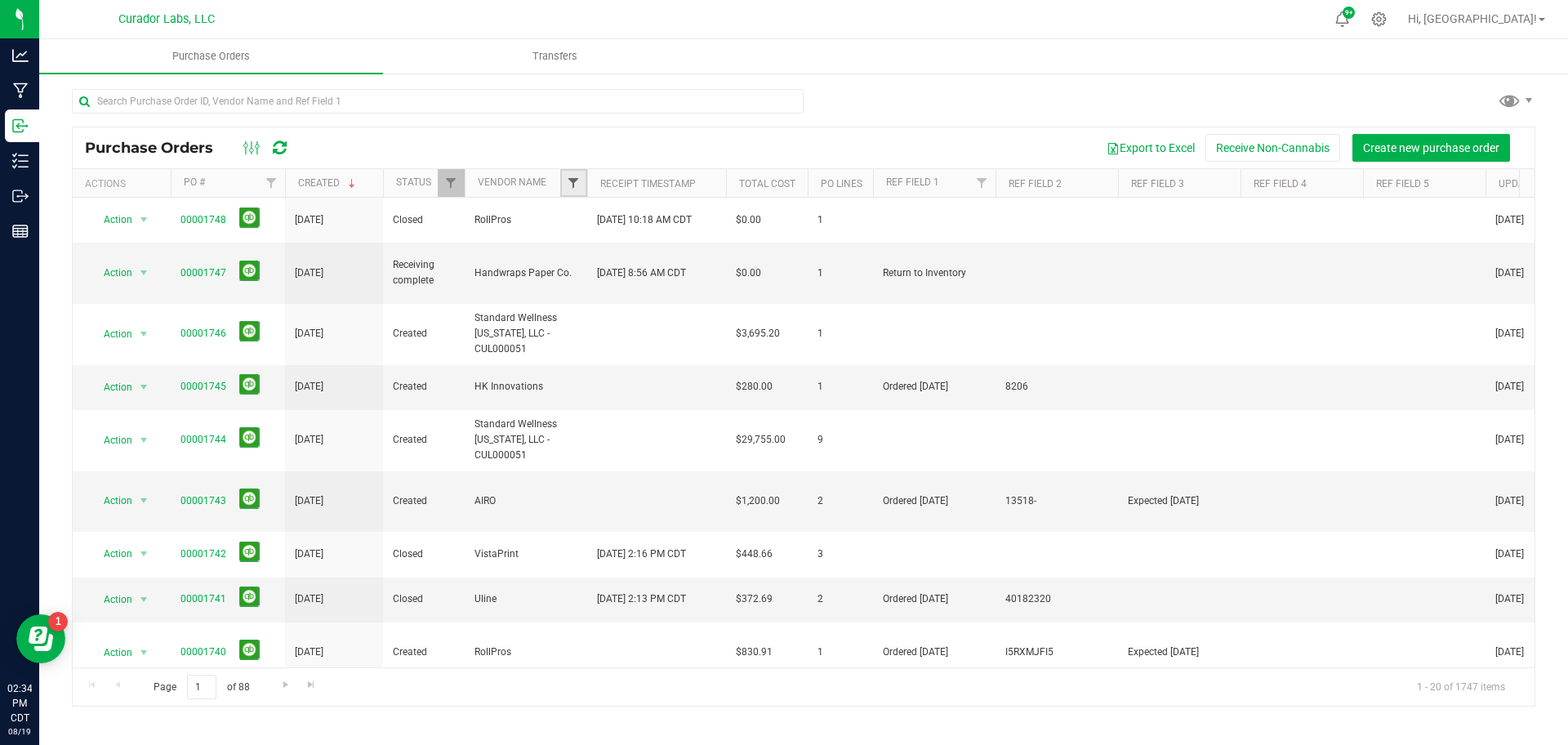
click at [577, 184] on span "Filter" at bounding box center [573, 183] width 13 height 13
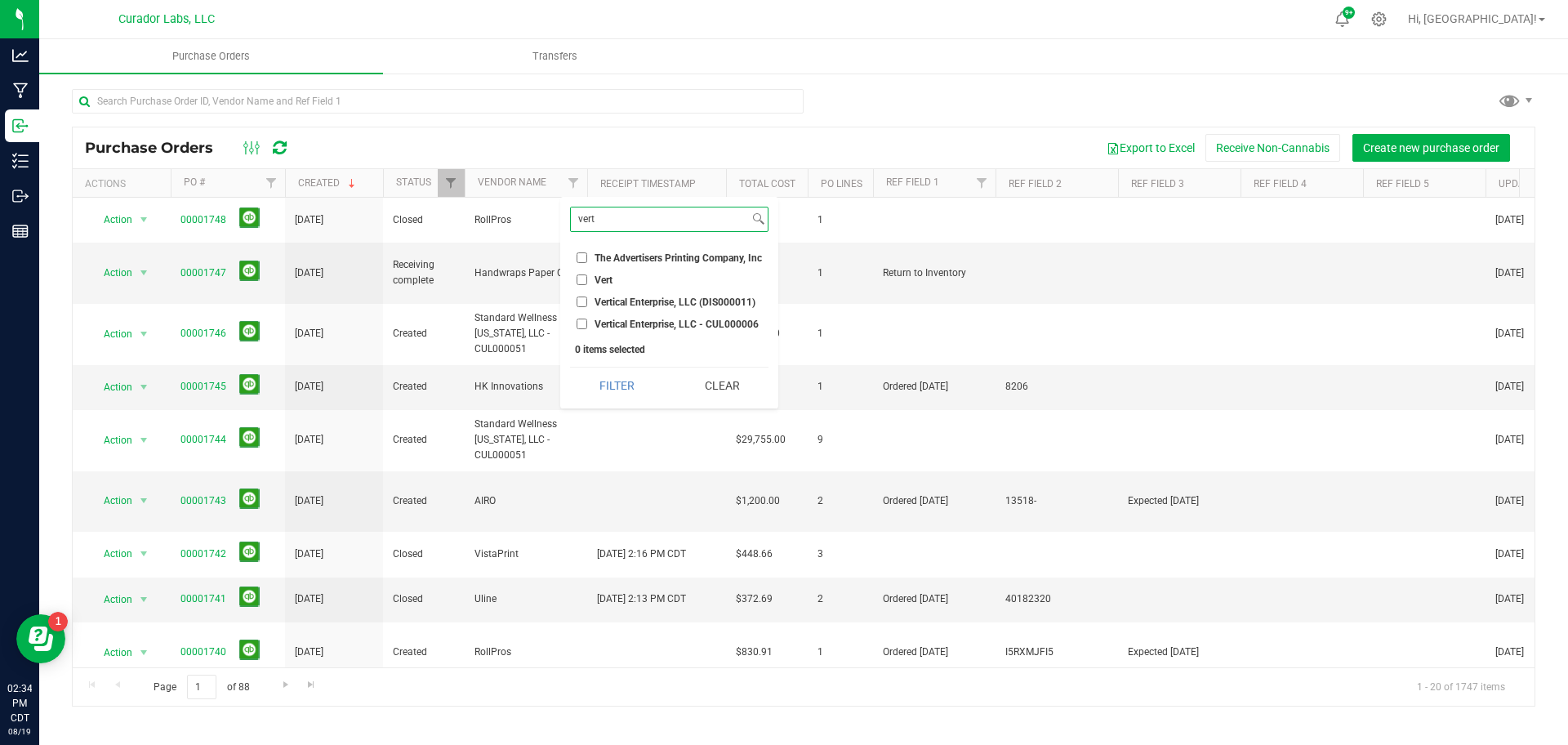
type input "vert"
click at [595, 276] on span "Vert" at bounding box center [603, 280] width 18 height 10
click at [587, 275] on input "Vert" at bounding box center [582, 280] width 11 height 11
checkbox input "true"
click at [632, 393] on button "Filter" at bounding box center [617, 385] width 93 height 36
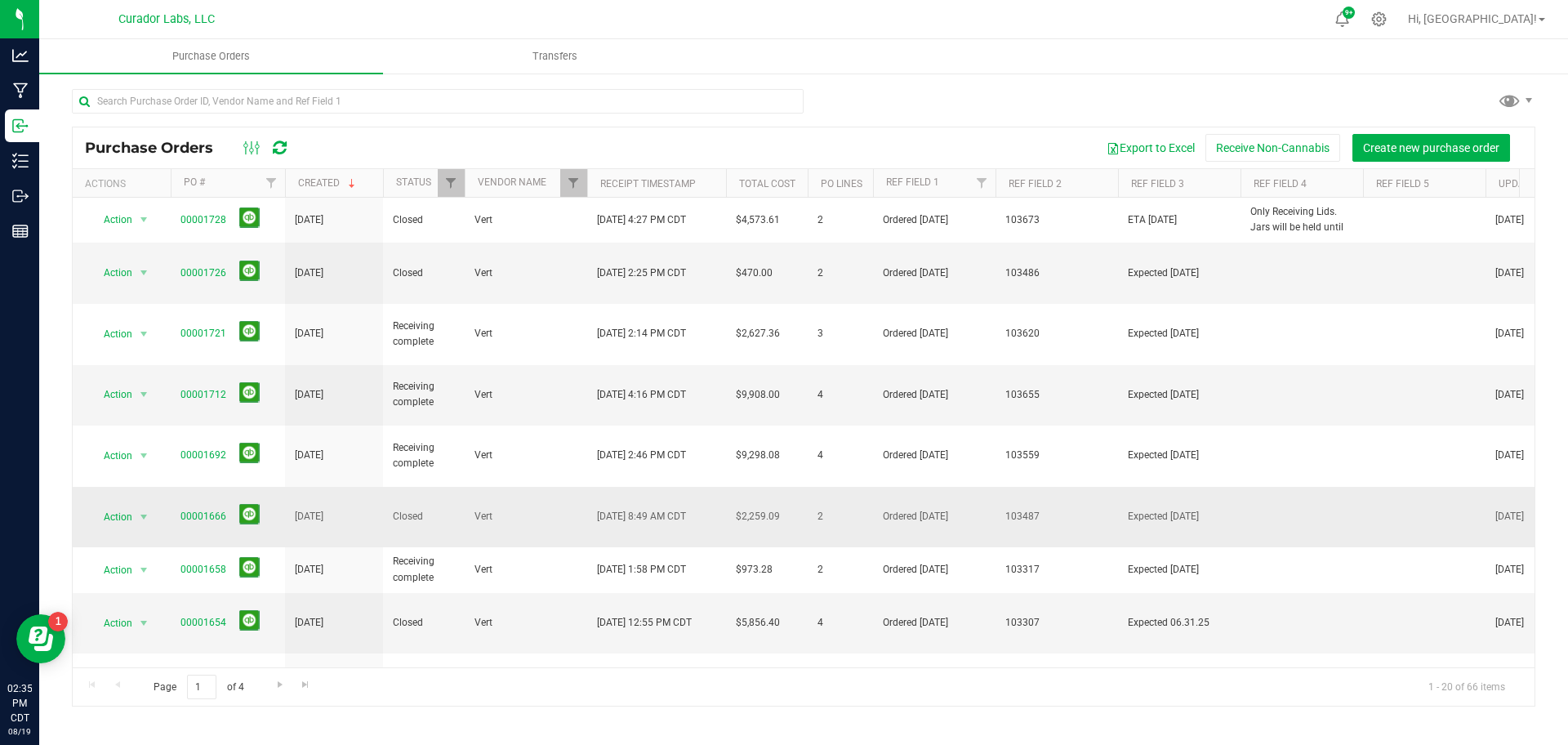
drag, startPoint x: 1027, startPoint y: 433, endPoint x: 345, endPoint y: 423, distance: 682.1
click at [345, 487] on tr "Action Action PO audit log Re-order Reopen View purchase order 00001666 Jun 27,…" at bounding box center [1065, 517] width 1984 height 61
click at [205, 510] on link "00001666" at bounding box center [204, 516] width 46 height 12
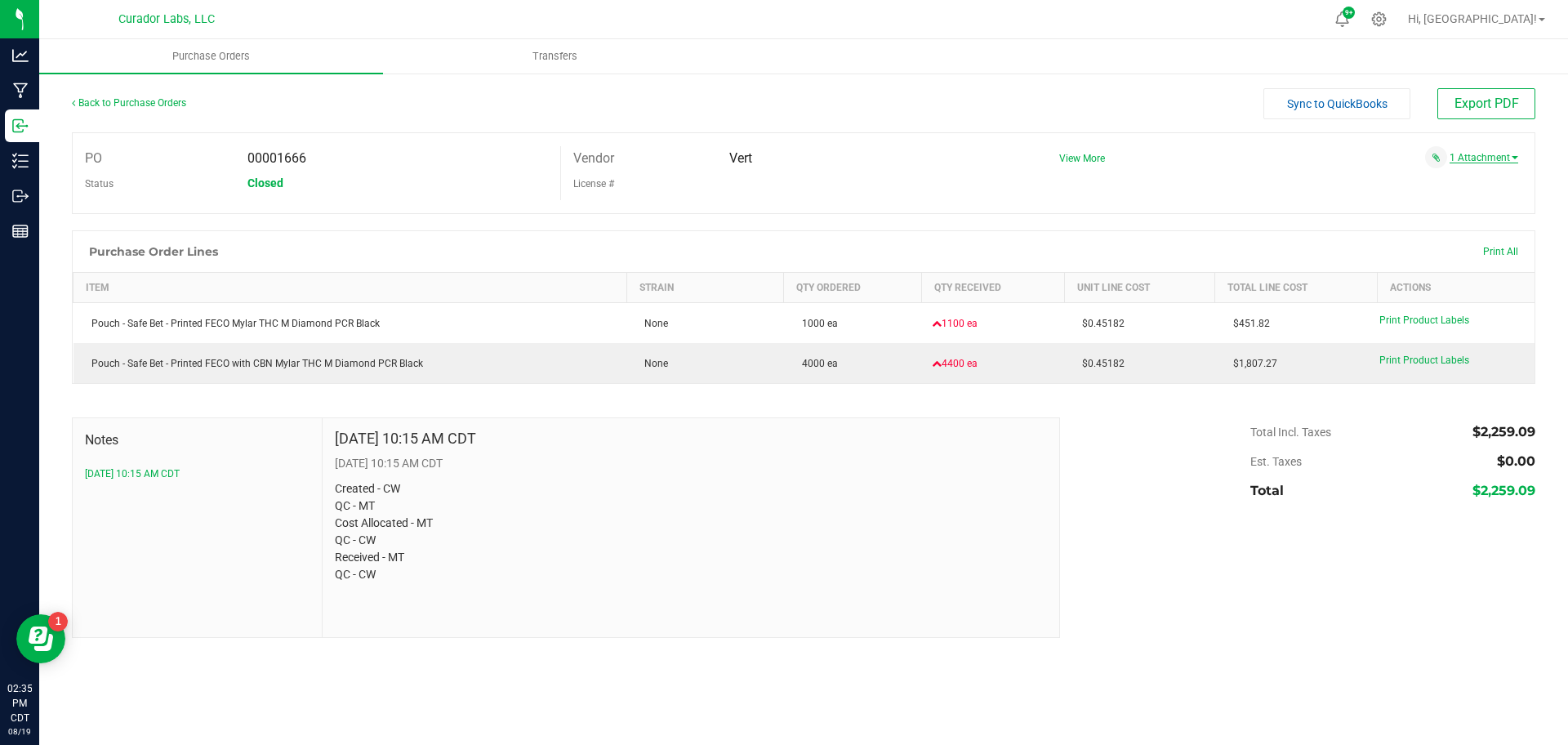
click at [1484, 158] on link "1 Attachment" at bounding box center [1483, 157] width 68 height 12
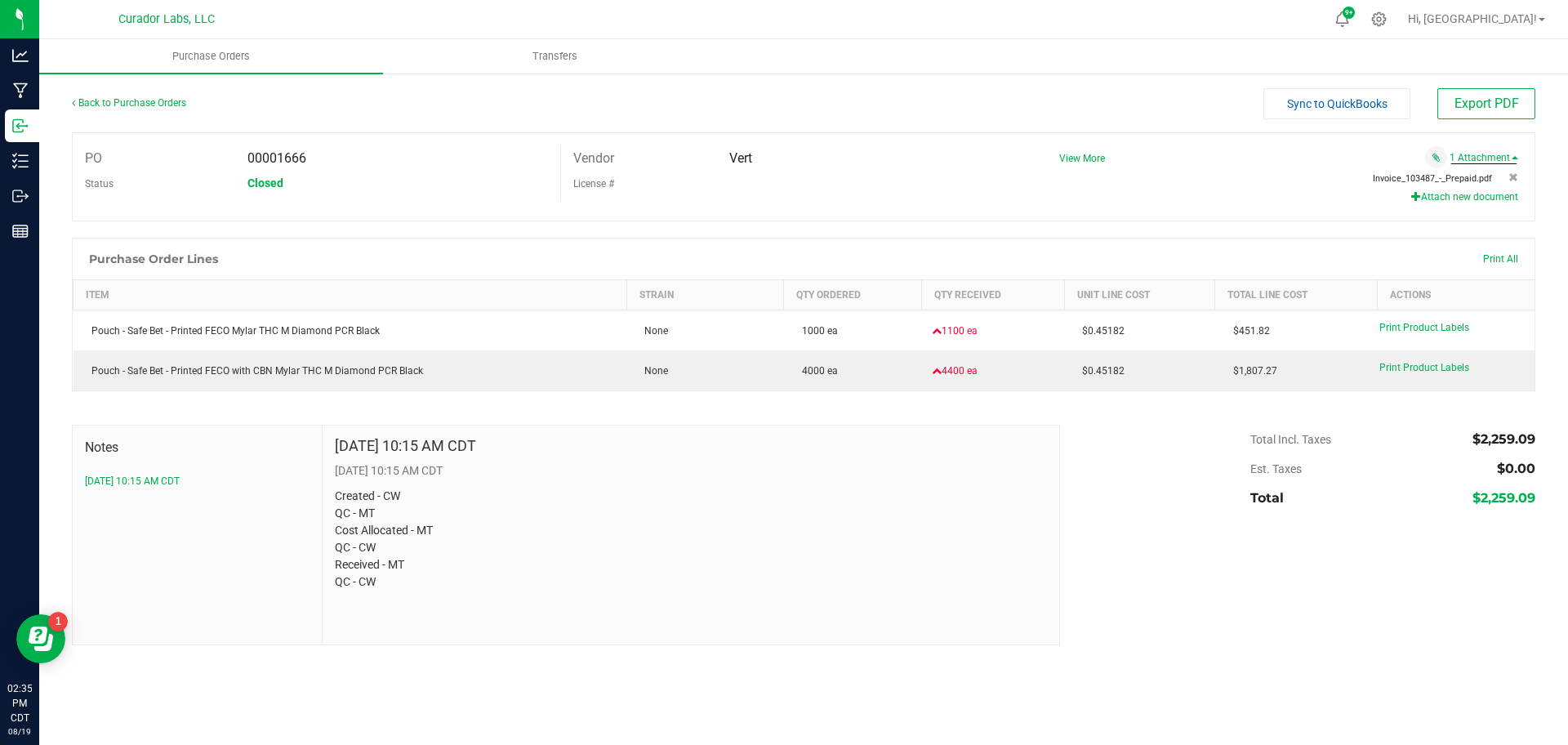
click at [1465, 174] on span "Invoice_103487_-_Prepaid.pdf" at bounding box center [1432, 179] width 120 height 11
